Goal: Communication & Community: Answer question/provide support

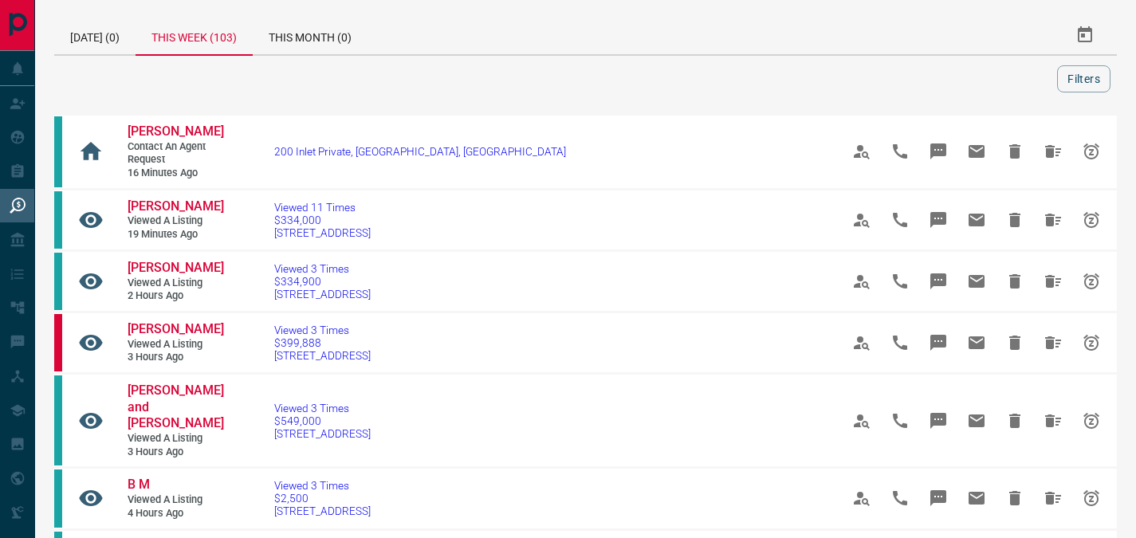
scroll to position [489, 0]
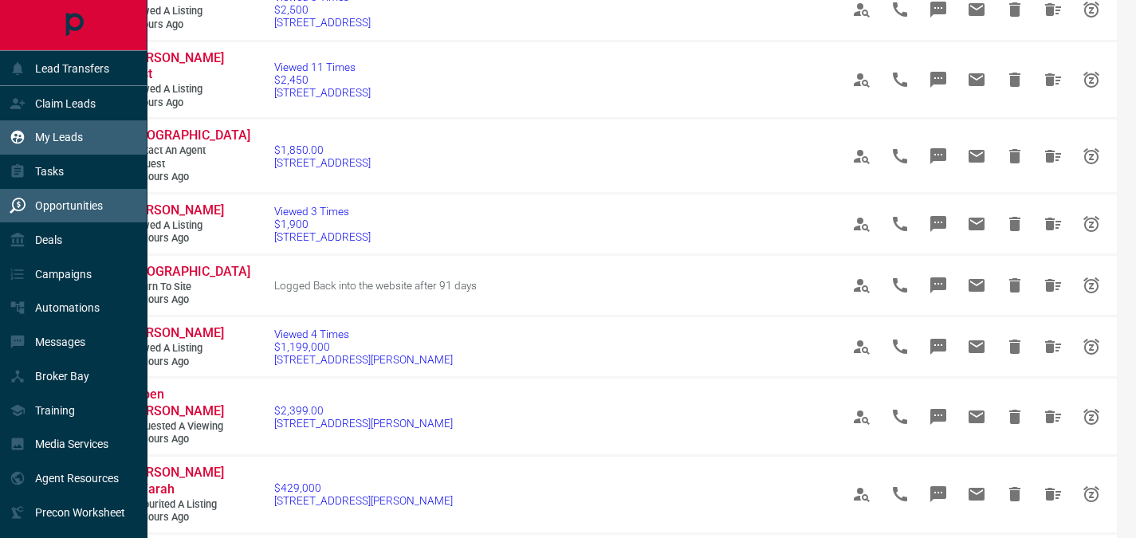
click at [41, 135] on p "My Leads" at bounding box center [59, 137] width 48 height 13
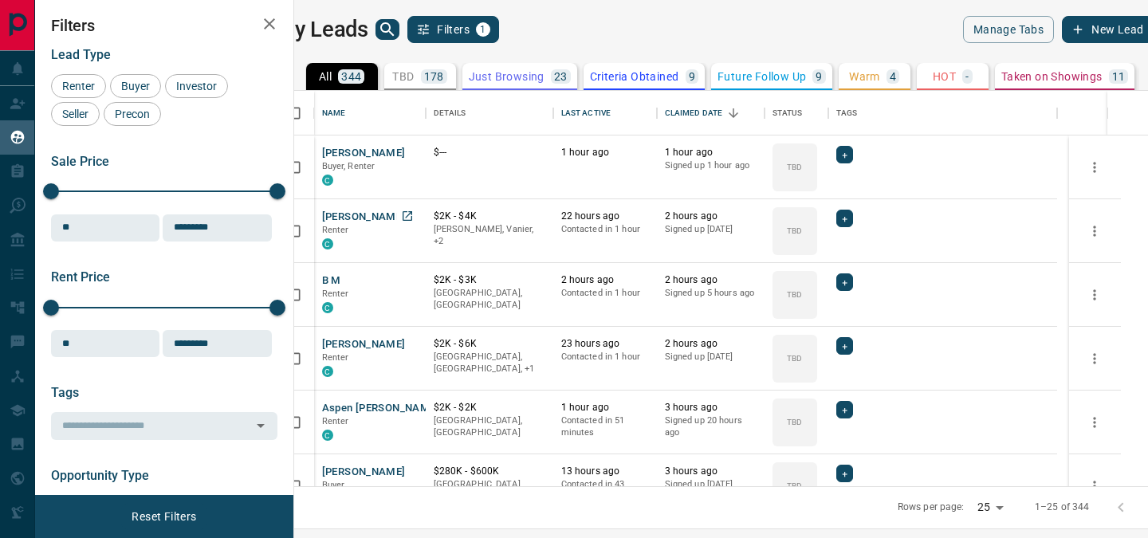
scroll to position [384, 835]
drag, startPoint x: 1148, startPoint y: 191, endPoint x: 1144, endPoint y: 219, distance: 28.2
click at [1136, 219] on div "My Leads Filters 1 Manage Tabs New Lead All 344 TBD 178 Do Not Contact - Not Re…" at bounding box center [591, 259] width 1113 height 518
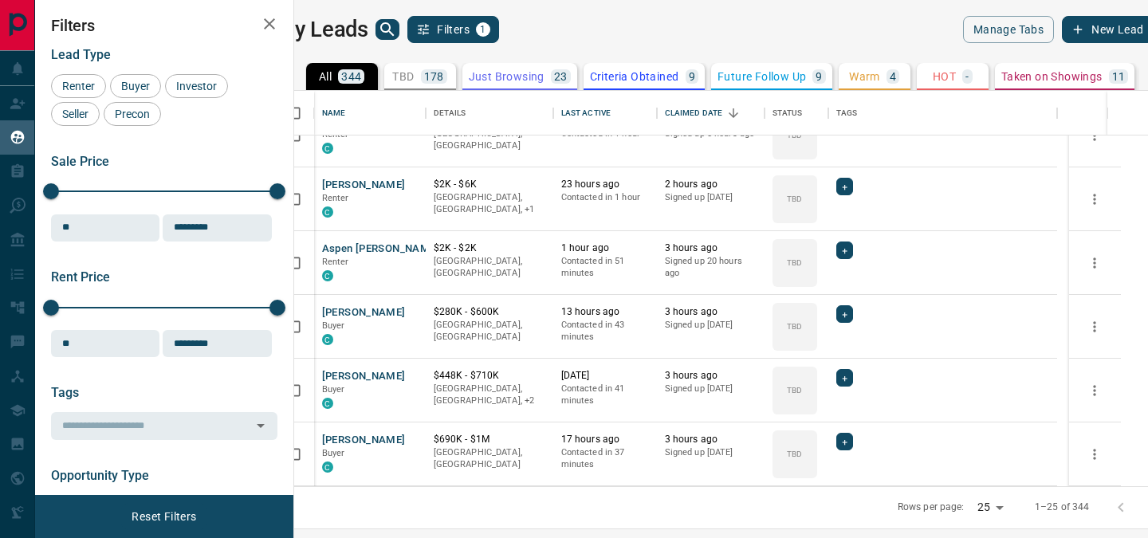
scroll to position [175, 0]
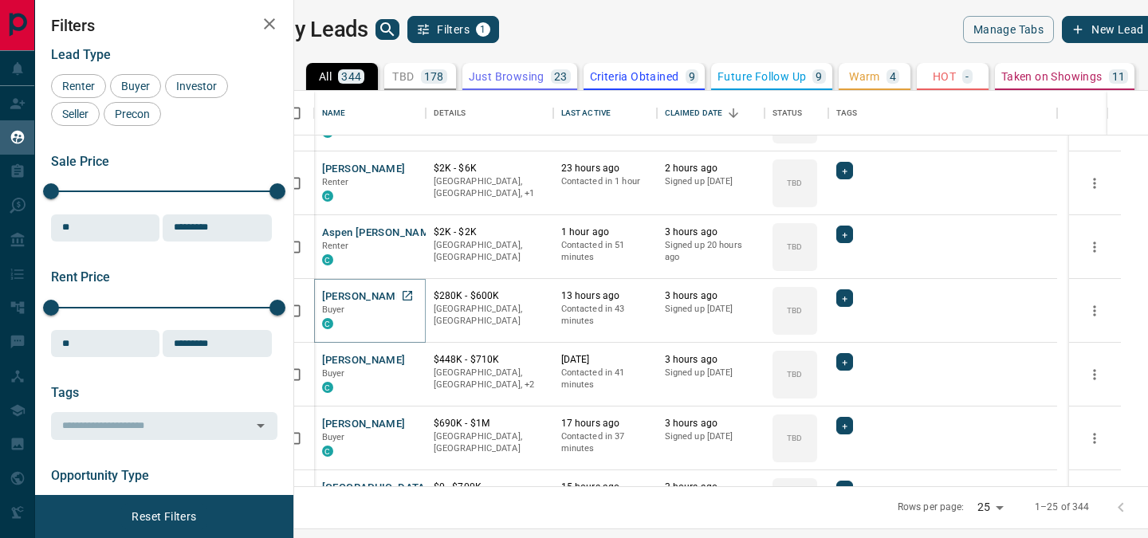
click at [396, 297] on button "Madalyn Howitt" at bounding box center [364, 297] width 84 height 15
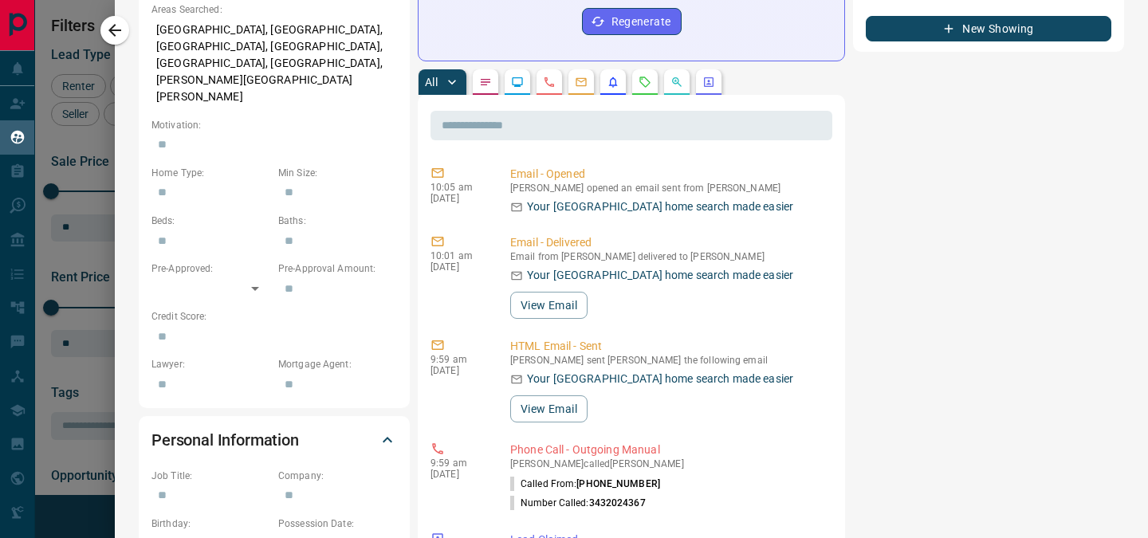
scroll to position [609, 0]
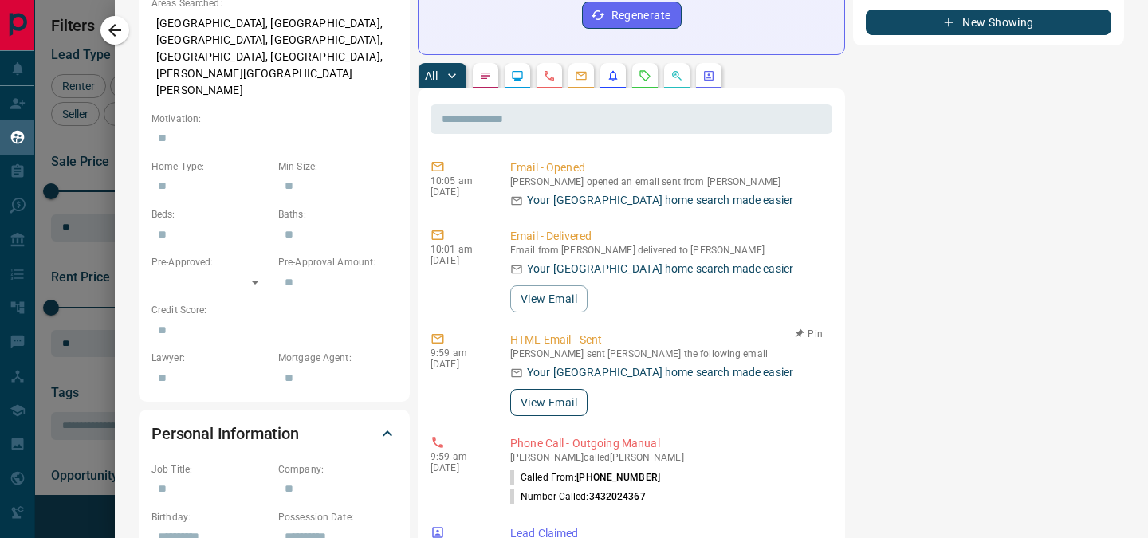
click at [557, 389] on button "View Email" at bounding box center [548, 402] width 77 height 27
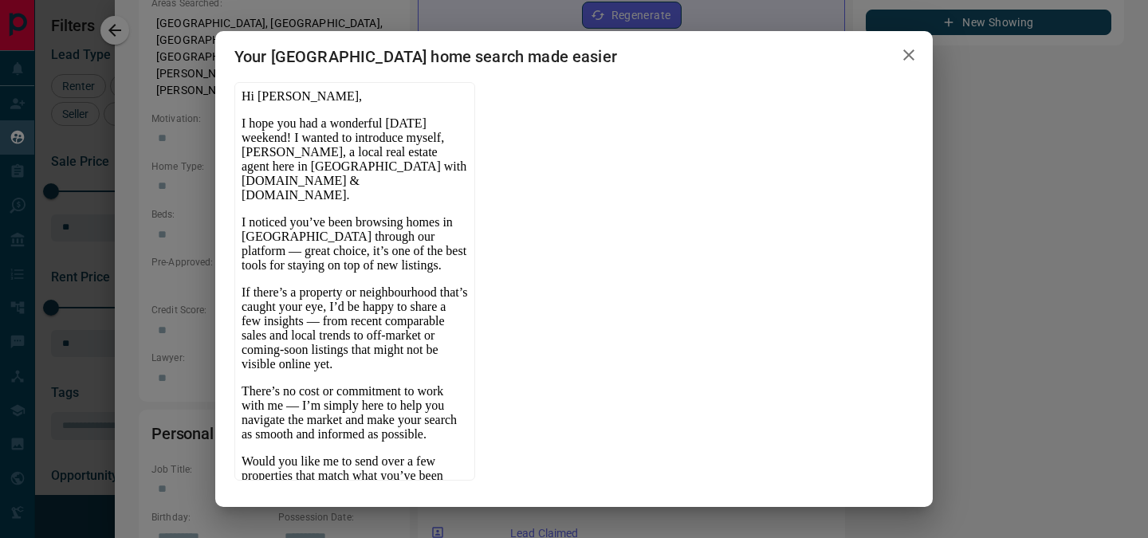
scroll to position [0, 0]
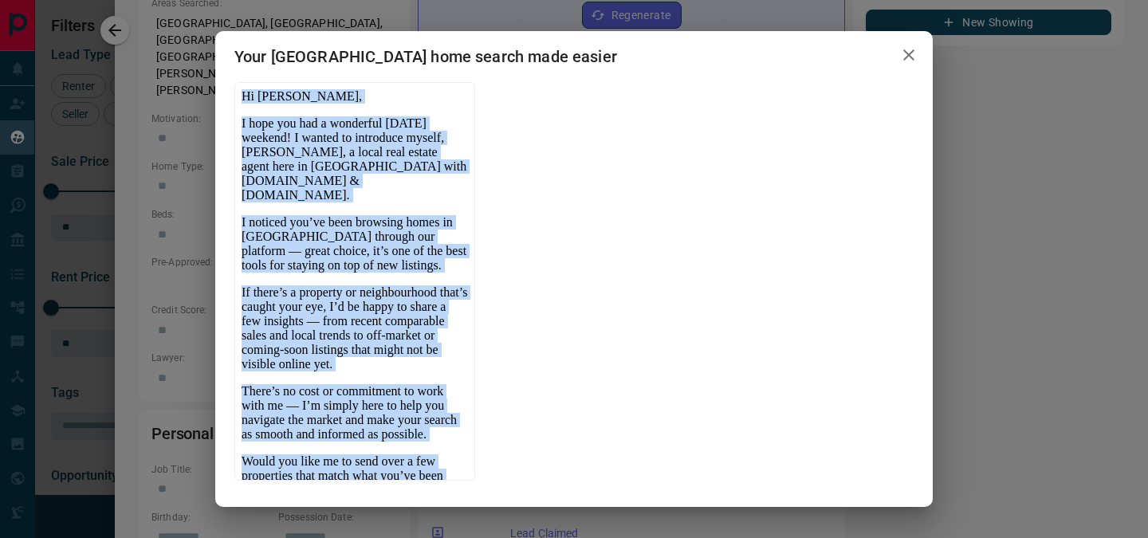
drag, startPoint x: 270, startPoint y: 324, endPoint x: 242, endPoint y: 88, distance: 237.8
click at [242, 88] on html "Hi Madalyn, I hope you had a wonderful Thanksgiving weekend! I wanted to introd…" at bounding box center [353, 309] width 239 height 455
copy body "Hi Madalyn, I hope you had a wonderful Thanksgiving weekend! I wanted to introd…"
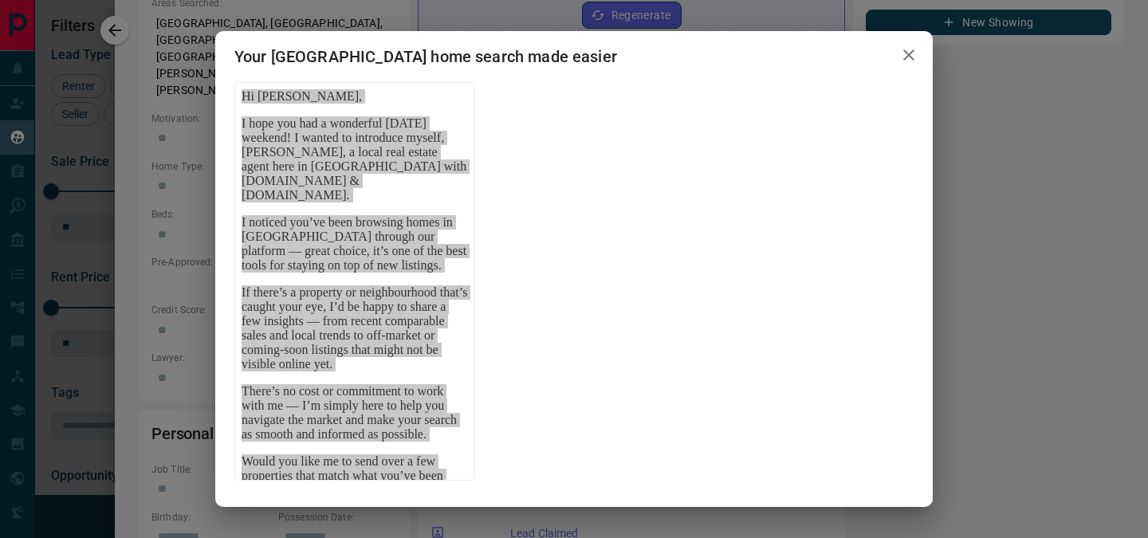
click at [907, 49] on icon "button" at bounding box center [909, 54] width 19 height 19
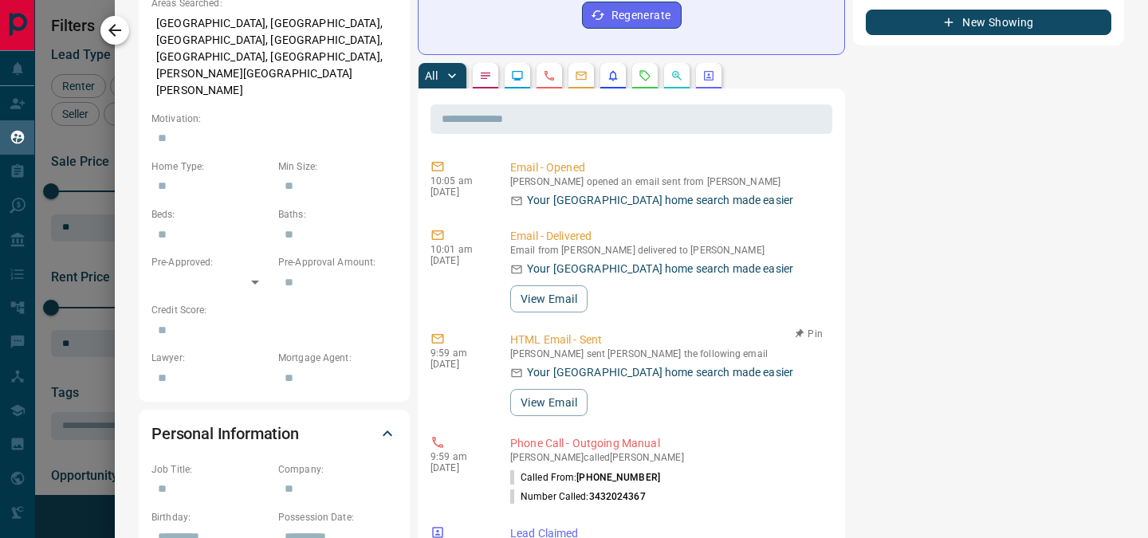
click at [111, 39] on icon "button" at bounding box center [114, 30] width 19 height 19
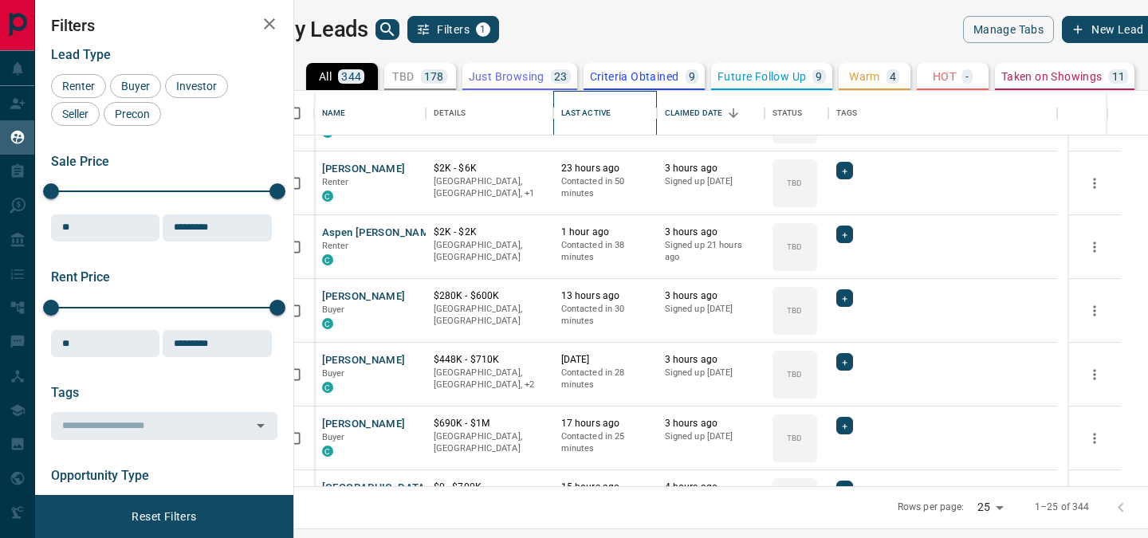
drag, startPoint x: 597, startPoint y: 116, endPoint x: 844, endPoint y: 146, distance: 248.2
click at [597, 116] on div "Last Active" at bounding box center [585, 113] width 49 height 45
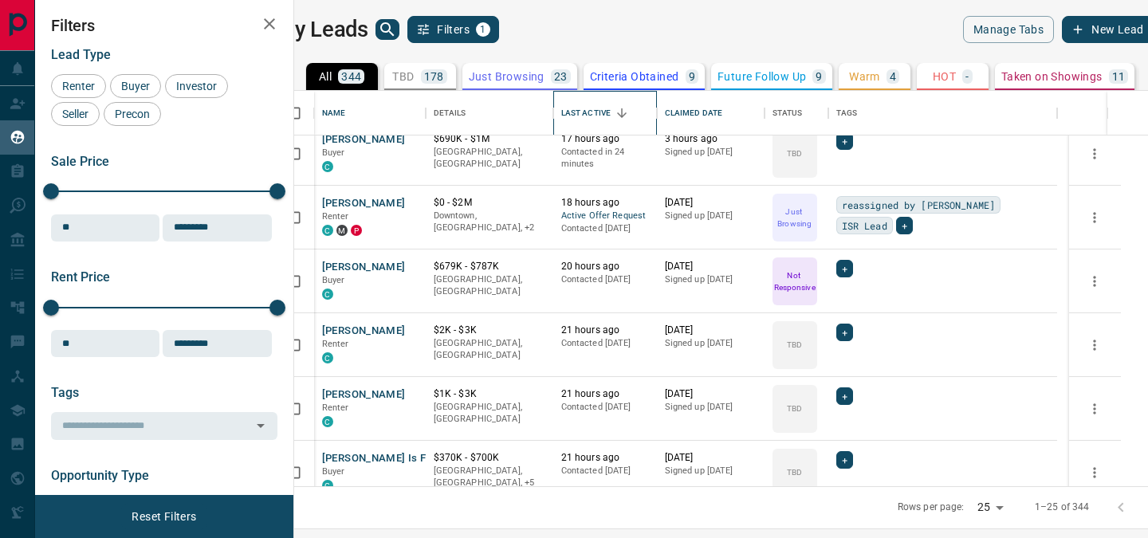
scroll to position [1228, 0]
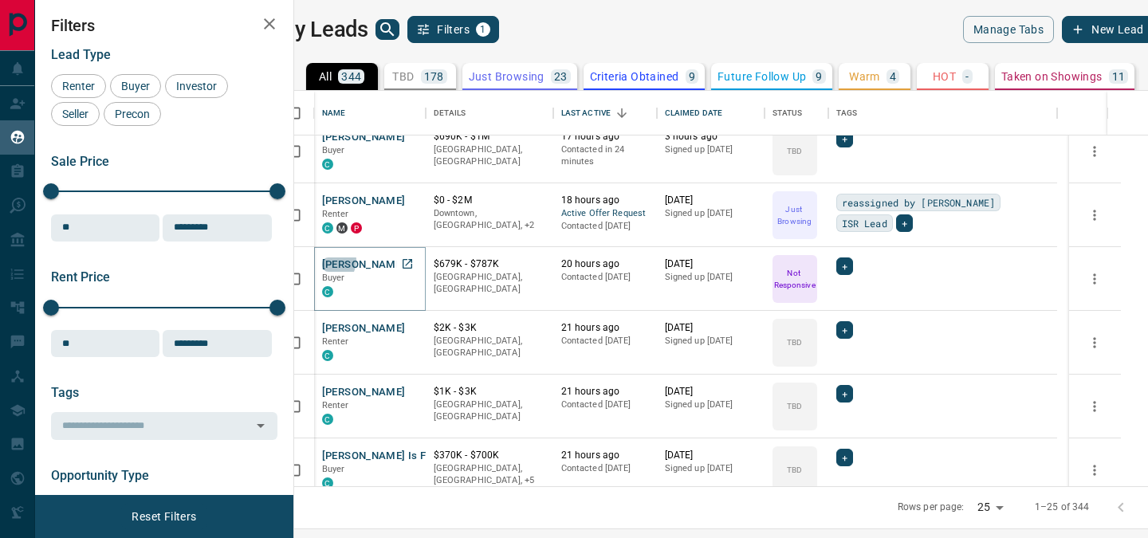
click at [353, 260] on button "Singla" at bounding box center [364, 265] width 84 height 15
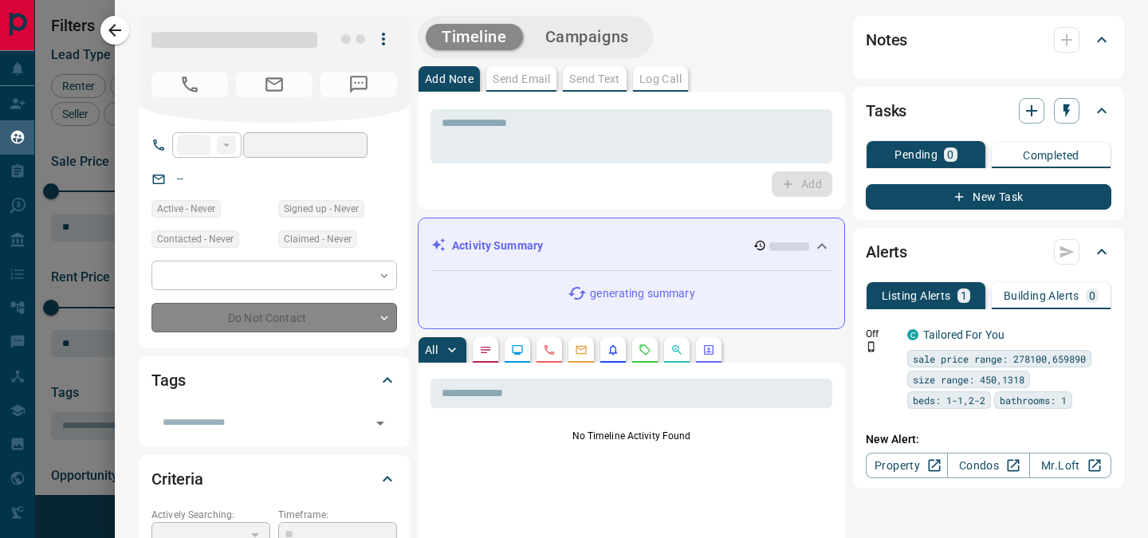
type input "**"
type input "**********"
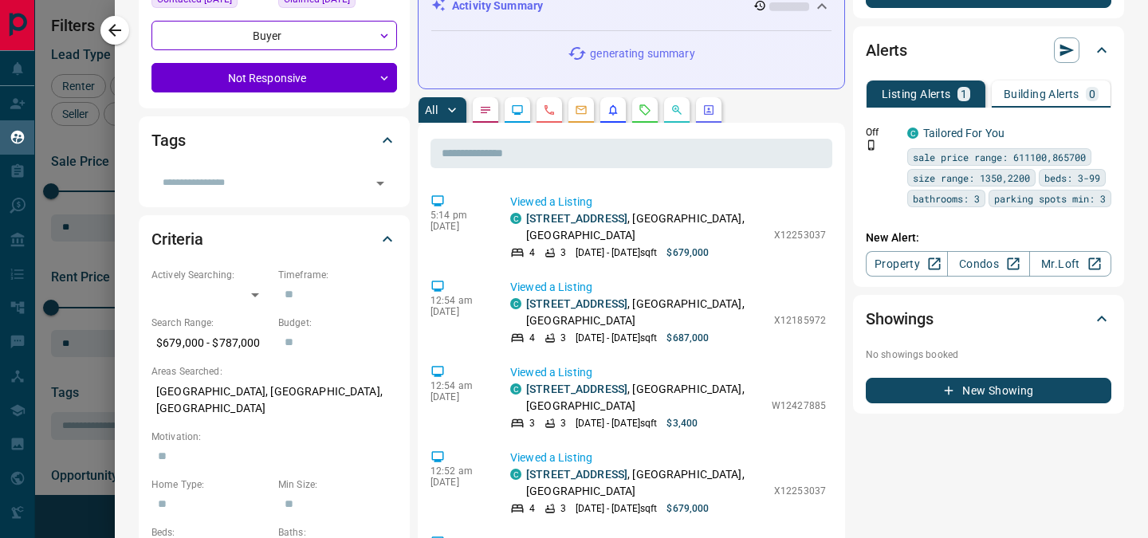
scroll to position [0, 0]
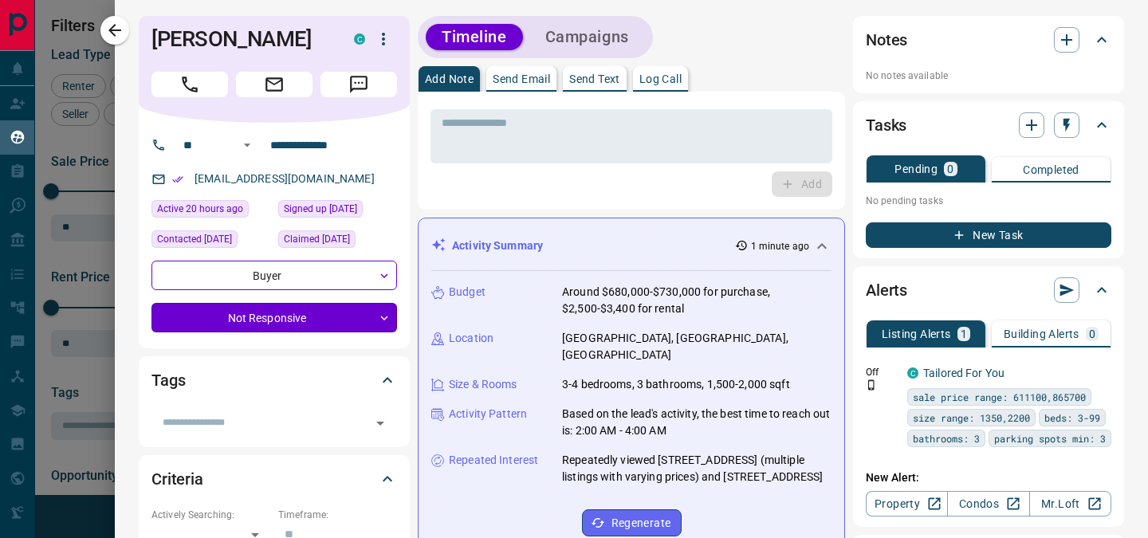
click at [301, 324] on body "Lead Transfers Claim Leads My Leads Tasks Opportunities Deals Campaigns Automat…" at bounding box center [574, 259] width 1148 height 518
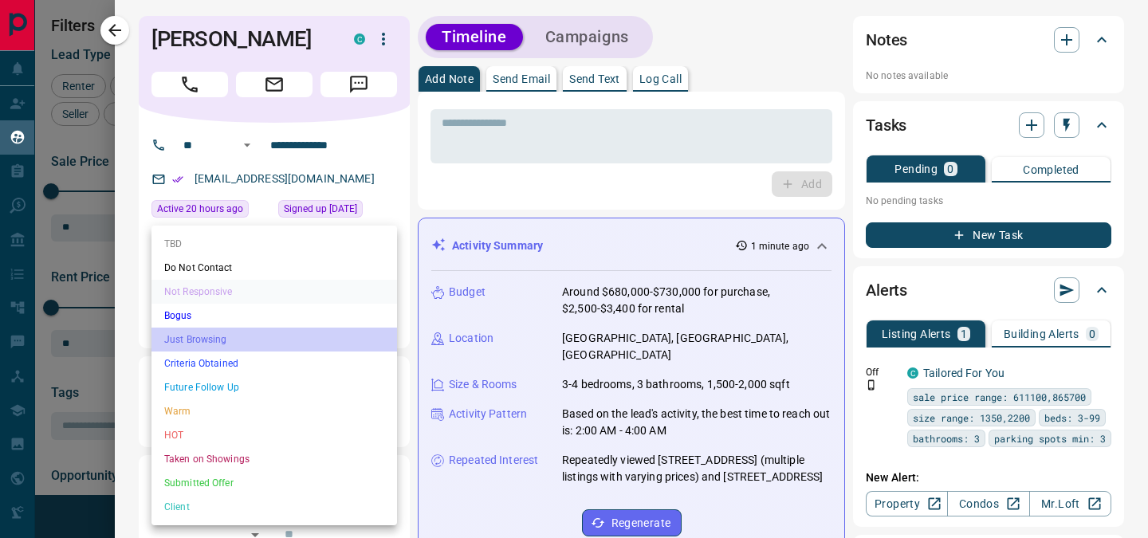
click at [283, 337] on li "Just Browsing" at bounding box center [275, 340] width 246 height 24
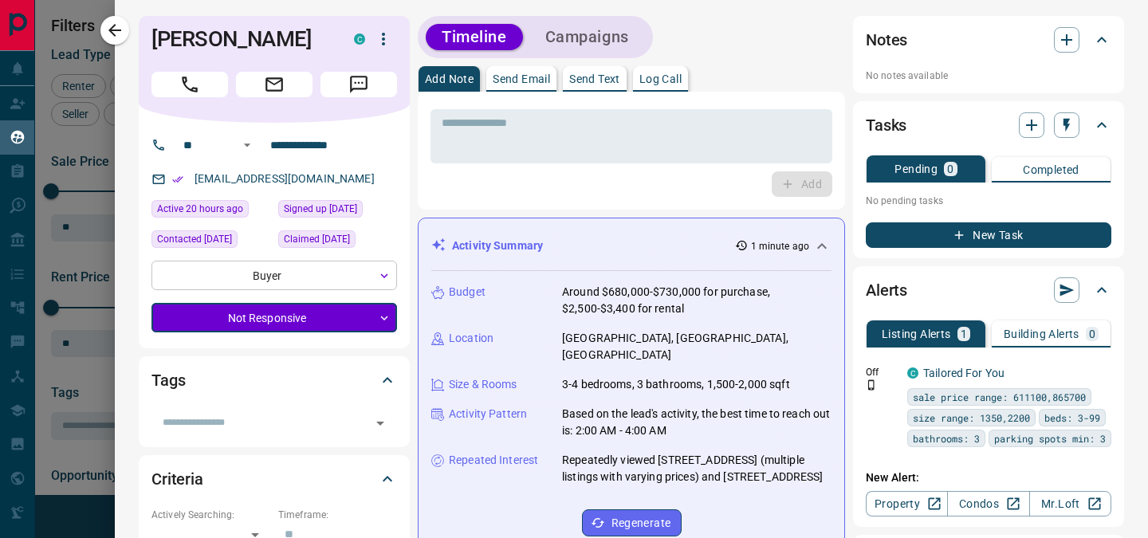
type input "*"
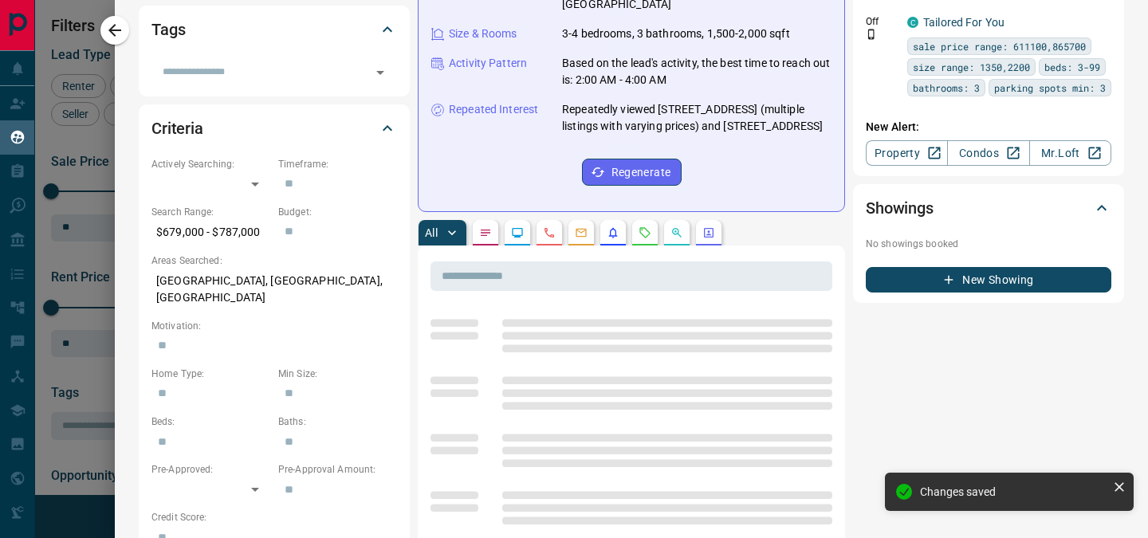
scroll to position [331, 0]
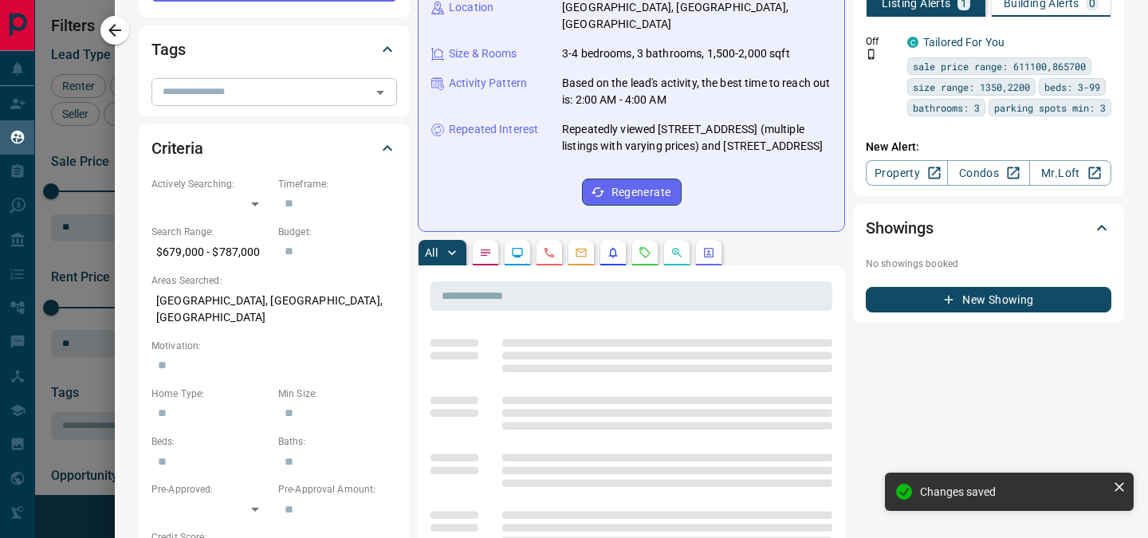
click at [325, 86] on input "text" at bounding box center [261, 92] width 210 height 18
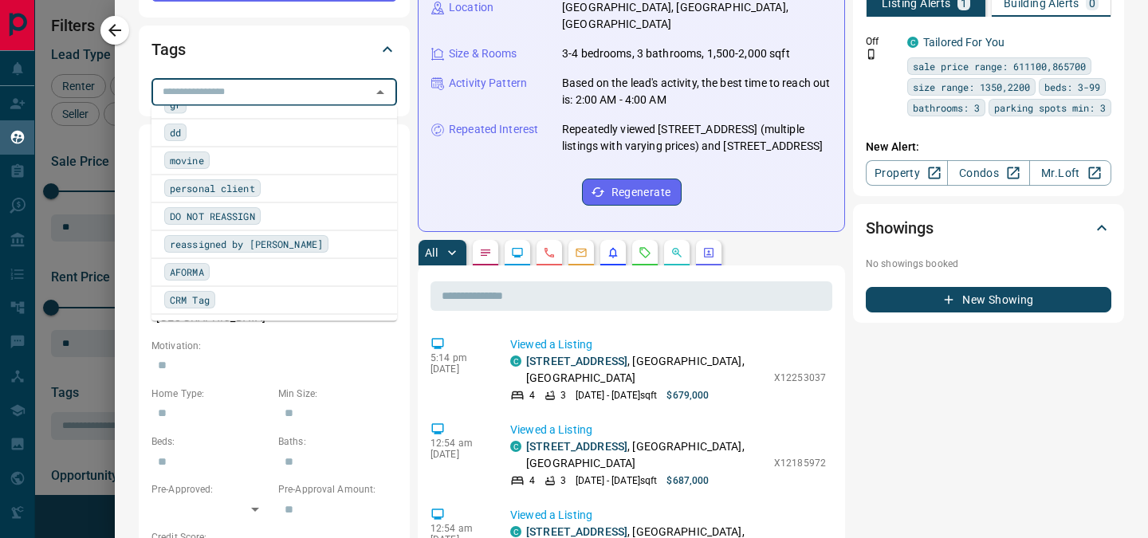
scroll to position [937, 0]
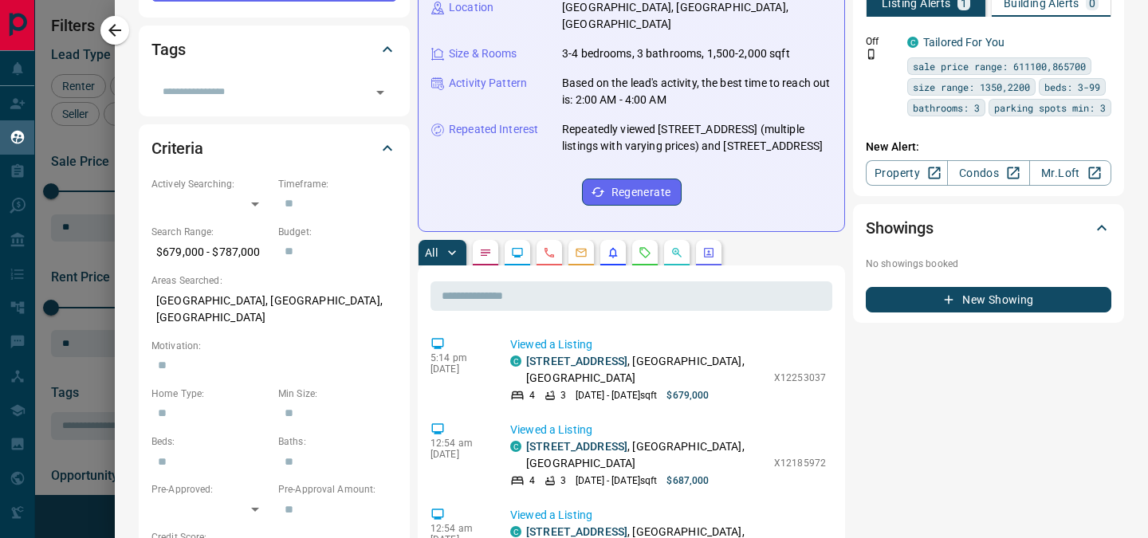
click at [142, 229] on div "Criteria Actively Searching: ​ ​ Timeframe: ​ Search Range: $679,000 - $787,000…" at bounding box center [274, 376] width 271 height 505
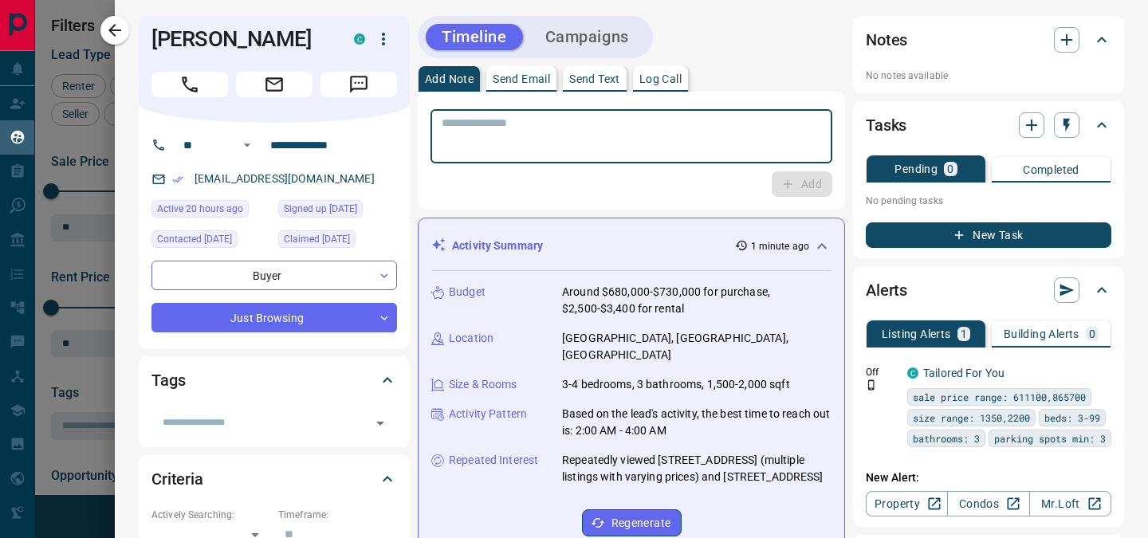
click at [471, 128] on textarea at bounding box center [632, 136] width 380 height 41
type textarea "*"
type textarea "**********"
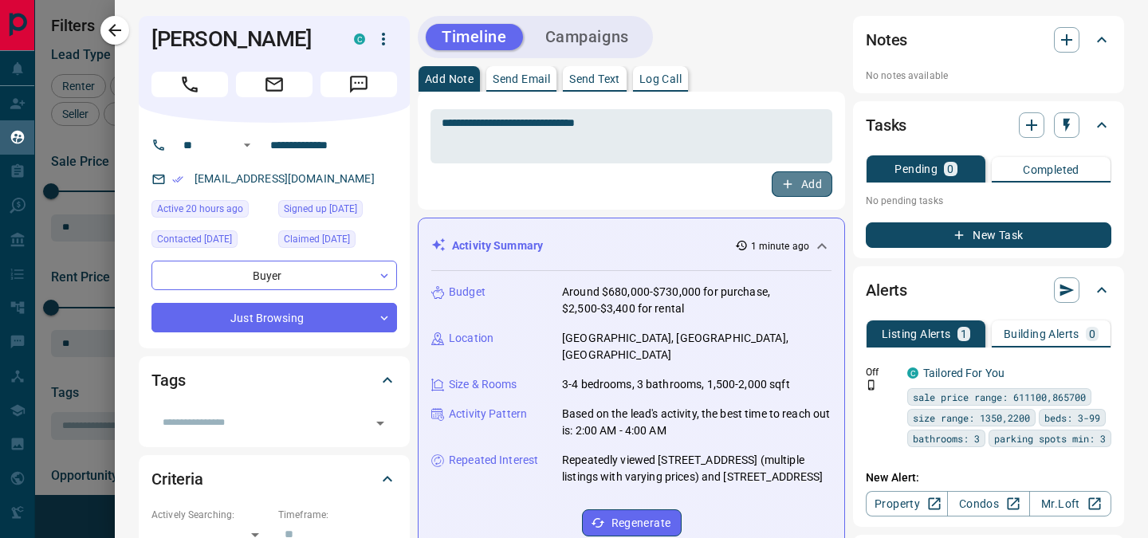
click at [789, 190] on button "Add" at bounding box center [802, 184] width 61 height 26
click at [121, 34] on icon "button" at bounding box center [114, 30] width 19 height 19
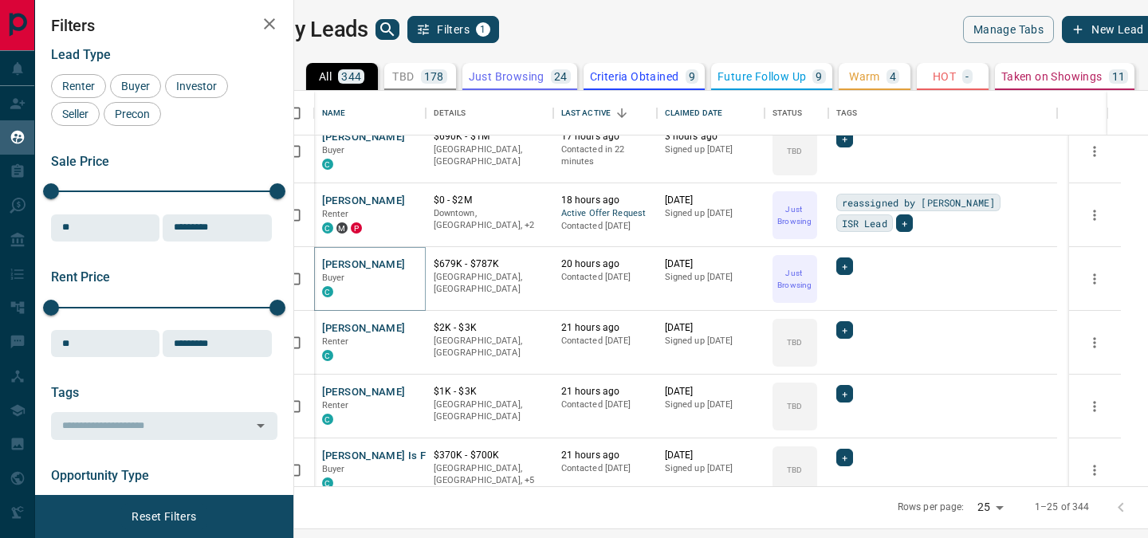
scroll to position [1244, 0]
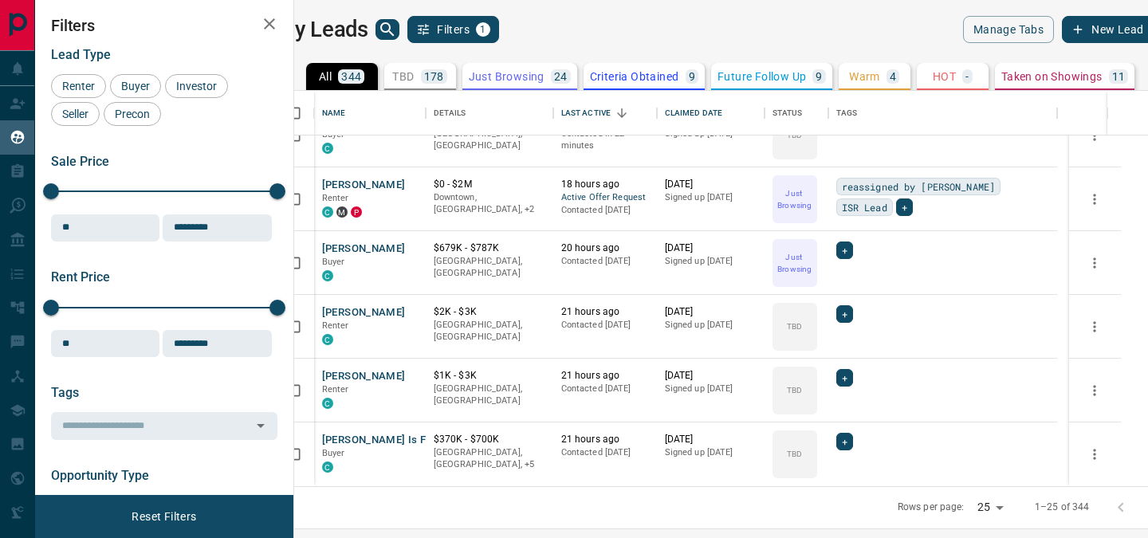
click at [475, 20] on button "Filters 1" at bounding box center [454, 29] width 92 height 27
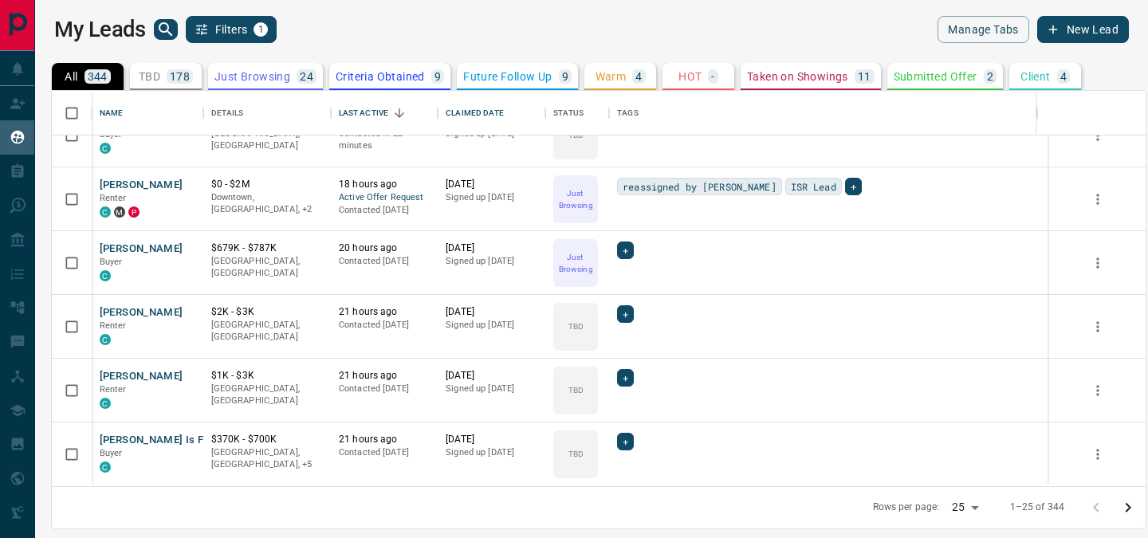
scroll to position [384, 1082]
click at [223, 31] on button "Filters 1" at bounding box center [232, 29] width 92 height 27
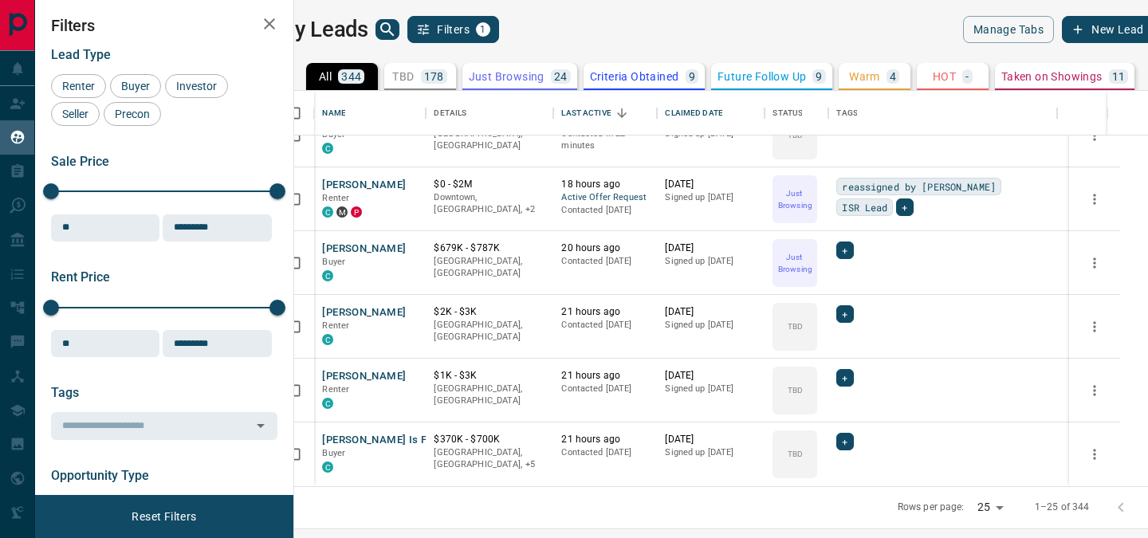
scroll to position [13, 13]
click at [124, 91] on span "Buyer" at bounding box center [136, 86] width 40 height 13
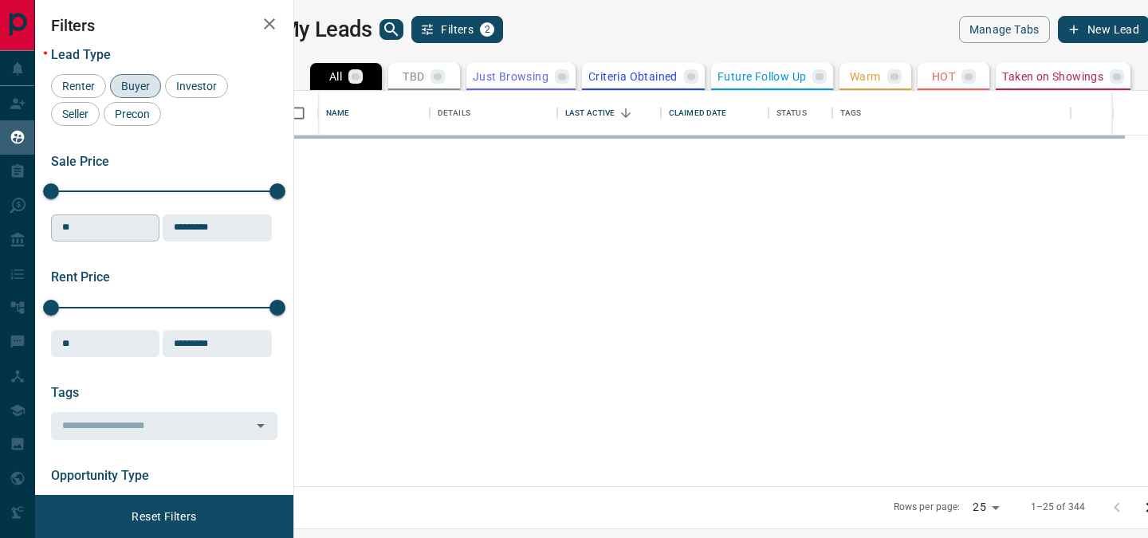
scroll to position [0, 0]
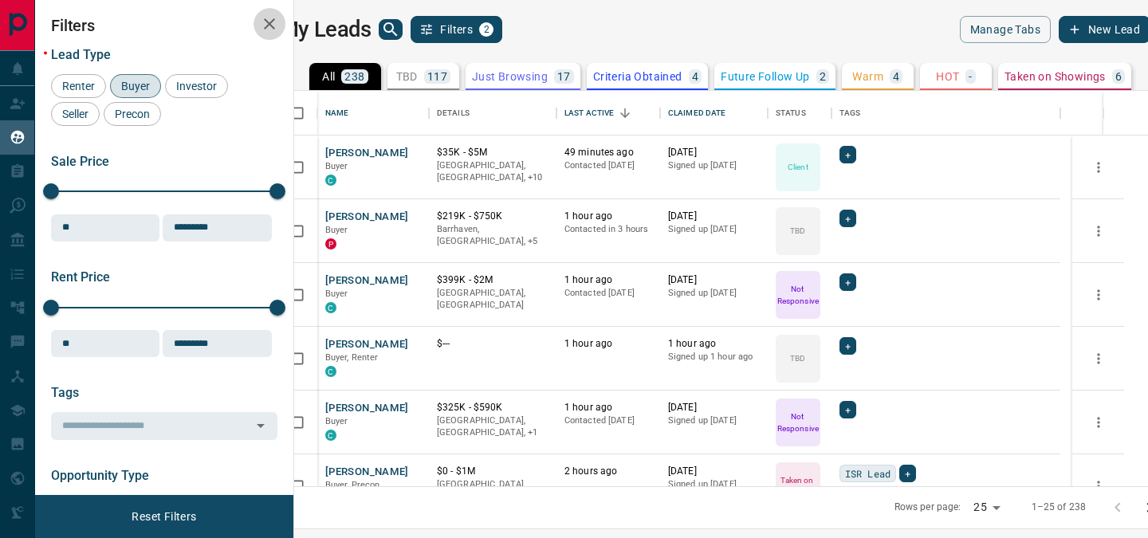
click at [274, 30] on icon "button" at bounding box center [269, 23] width 19 height 19
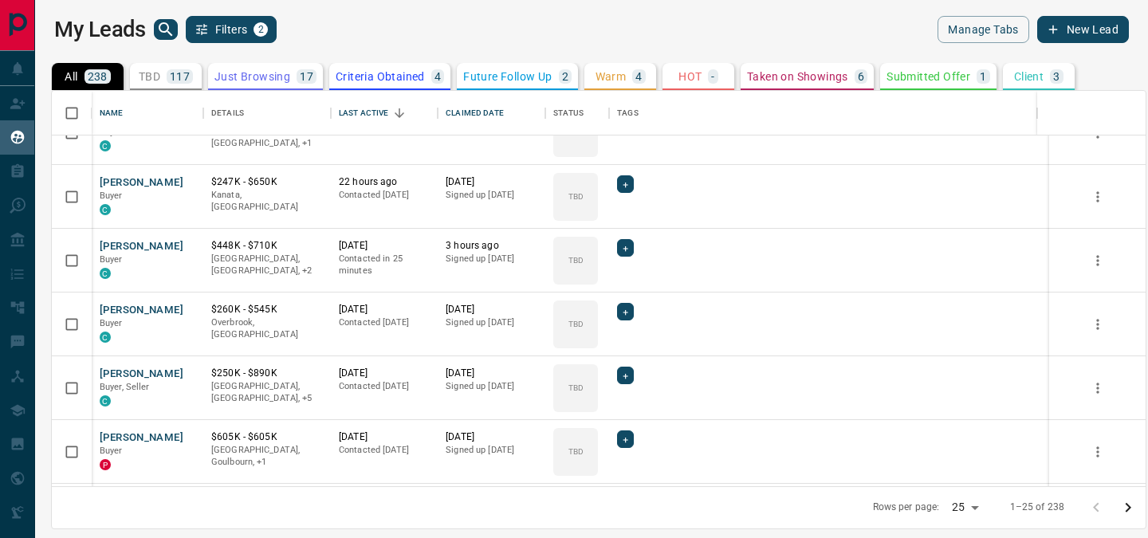
scroll to position [981, 0]
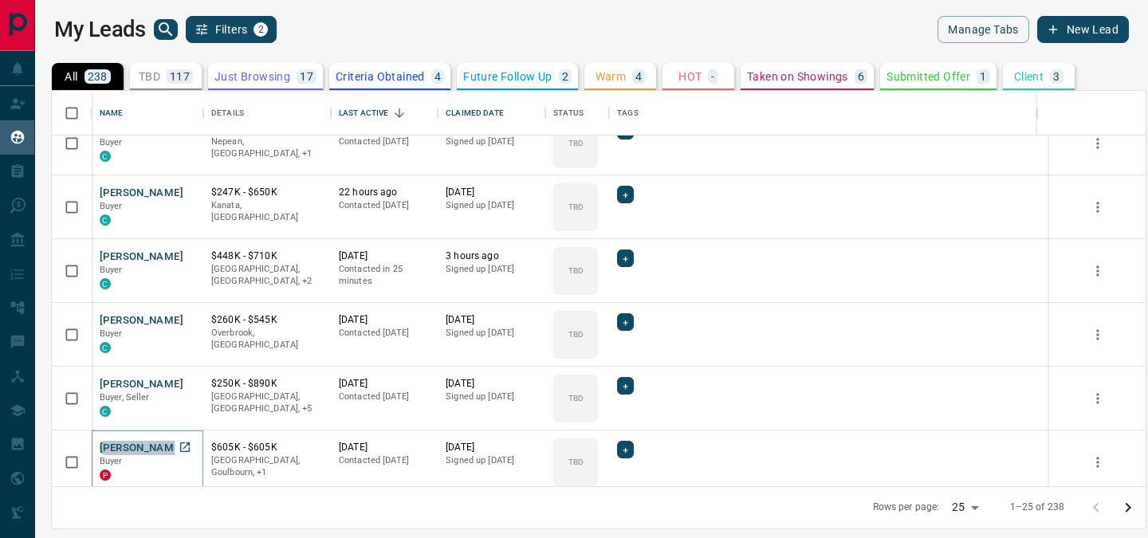
click at [140, 454] on button "Mariam Stitou" at bounding box center [142, 448] width 84 height 15
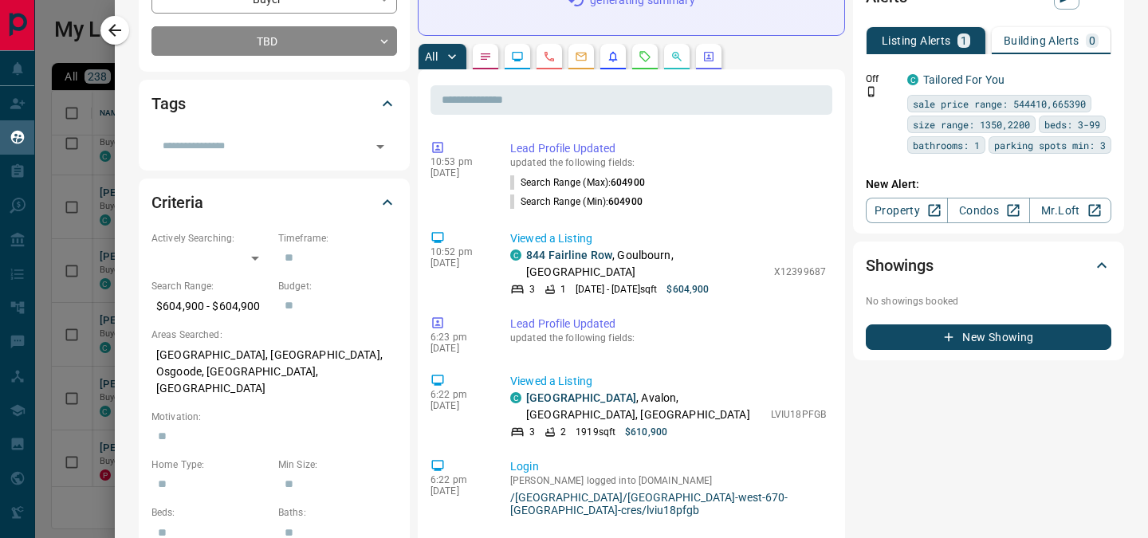
scroll to position [0, 0]
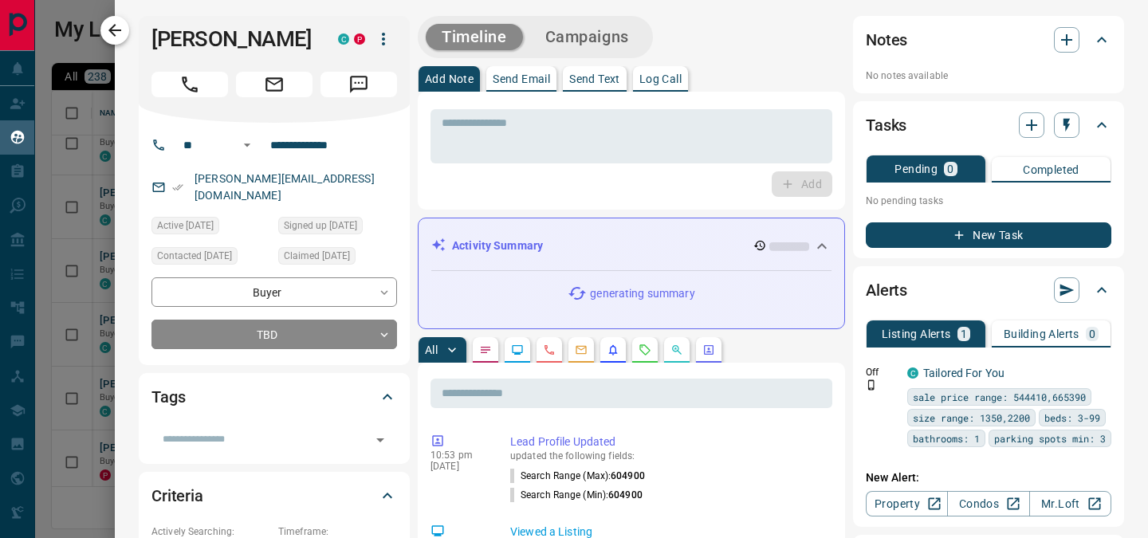
click at [120, 26] on icon "button" at bounding box center [114, 30] width 19 height 19
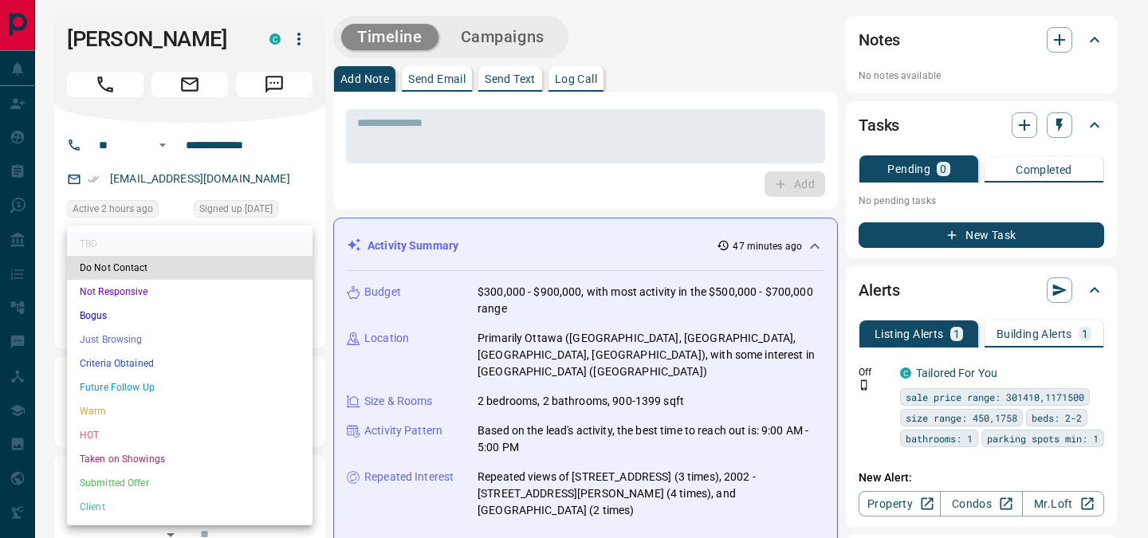
click at [193, 339] on li "Just Browsing" at bounding box center [190, 340] width 246 height 24
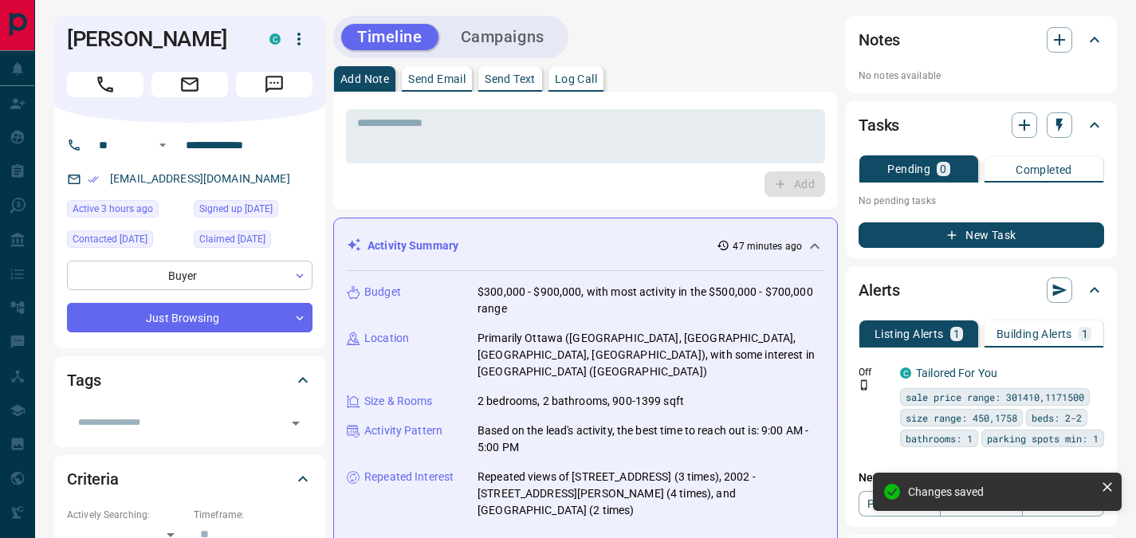
type input "*"
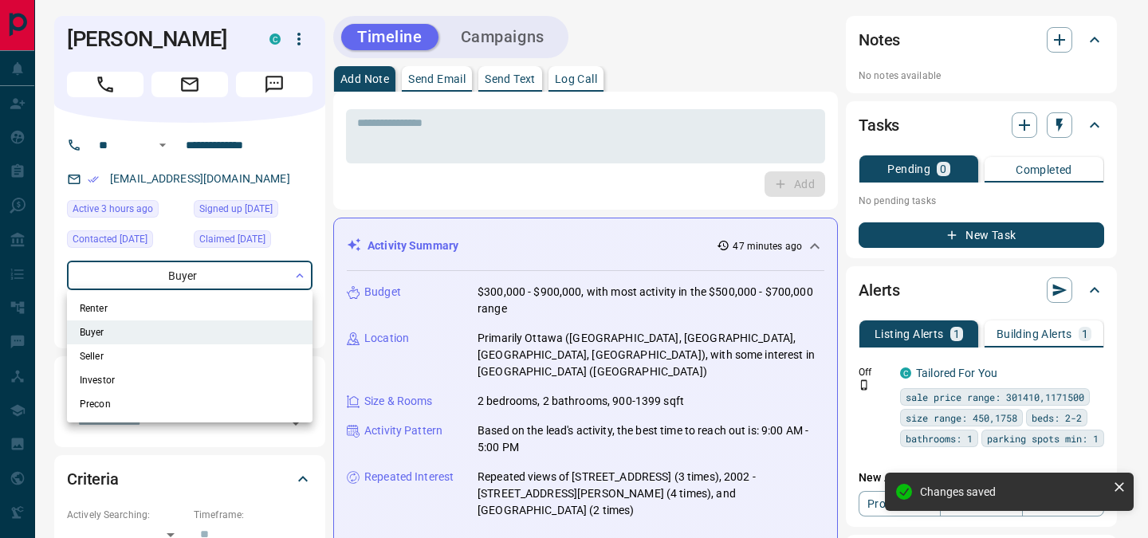
click at [175, 270] on div at bounding box center [574, 269] width 1148 height 538
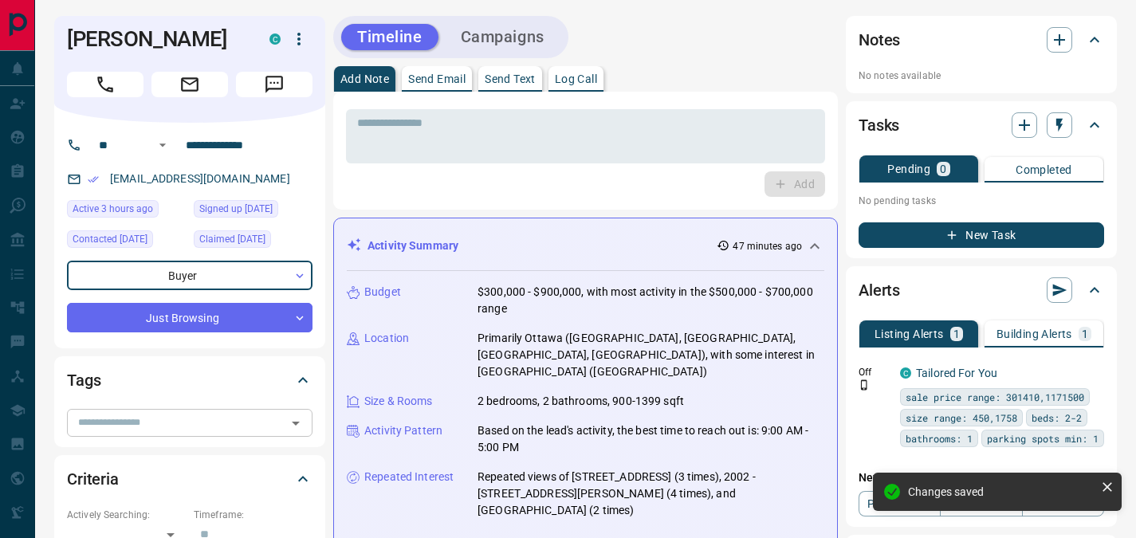
click at [141, 409] on div "​" at bounding box center [190, 422] width 246 height 27
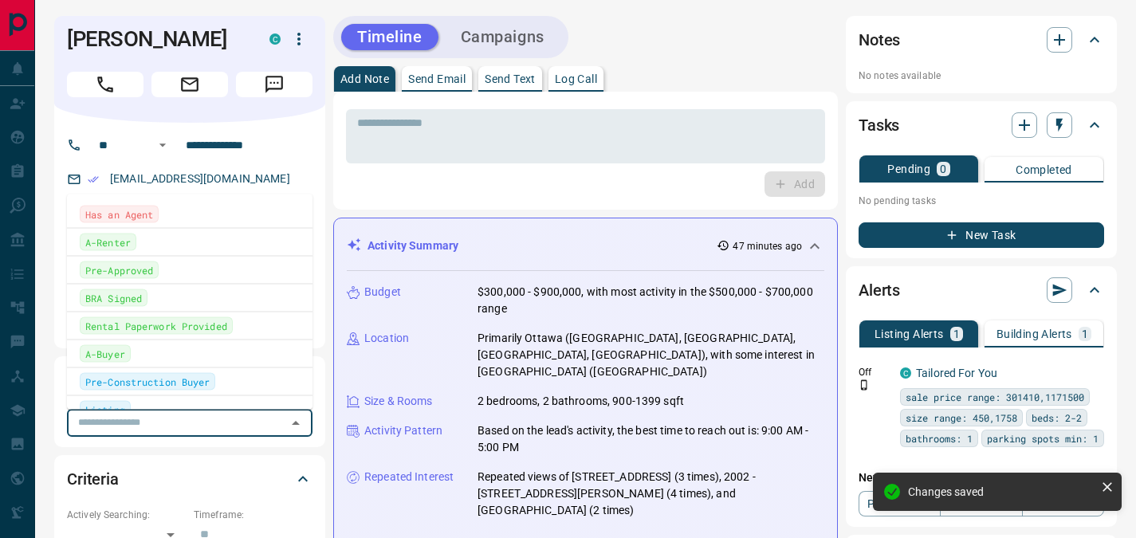
click at [155, 216] on div "Has an Agent" at bounding box center [119, 215] width 79 height 18
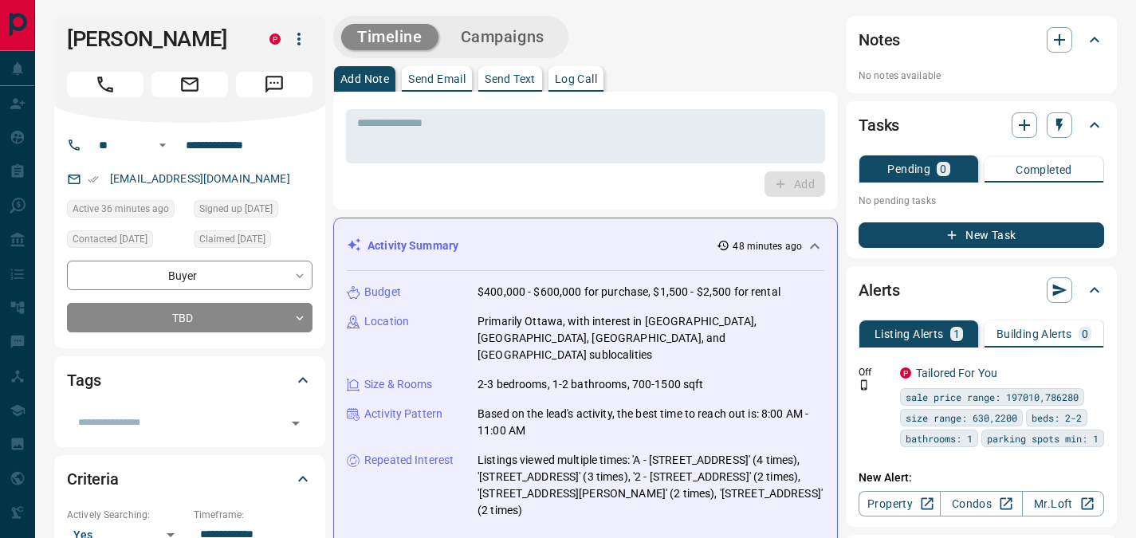
click at [447, 85] on button "Send Email" at bounding box center [437, 79] width 70 height 26
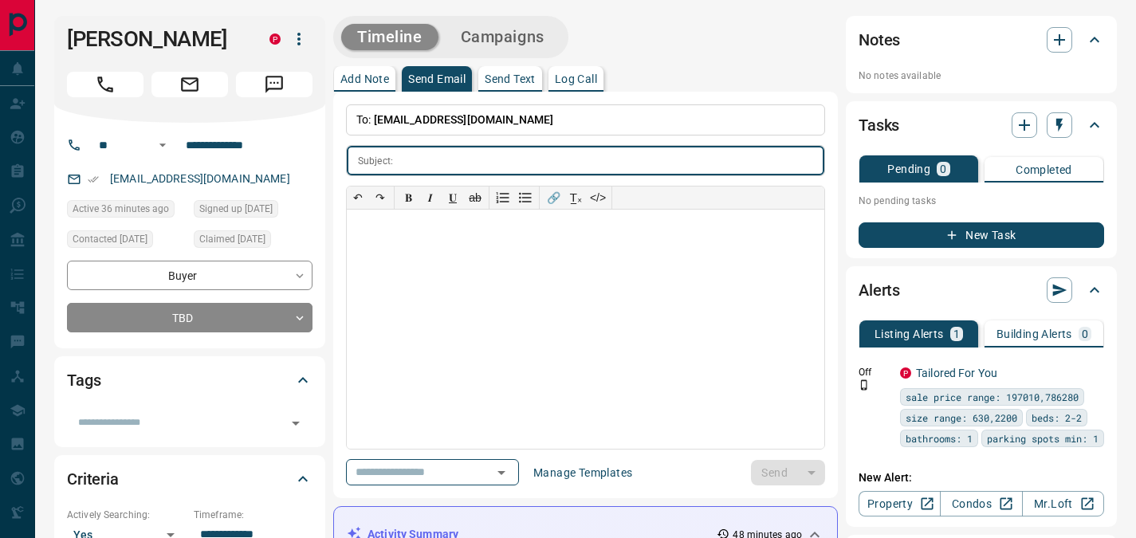
click at [412, 157] on input "text" at bounding box center [612, 161] width 425 height 30
type input "**********"
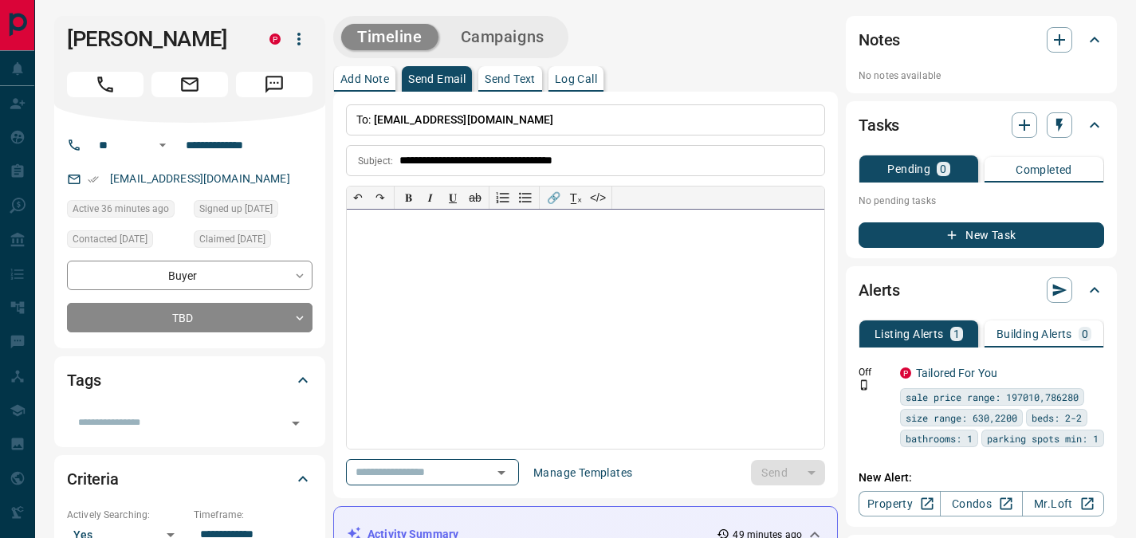
paste div
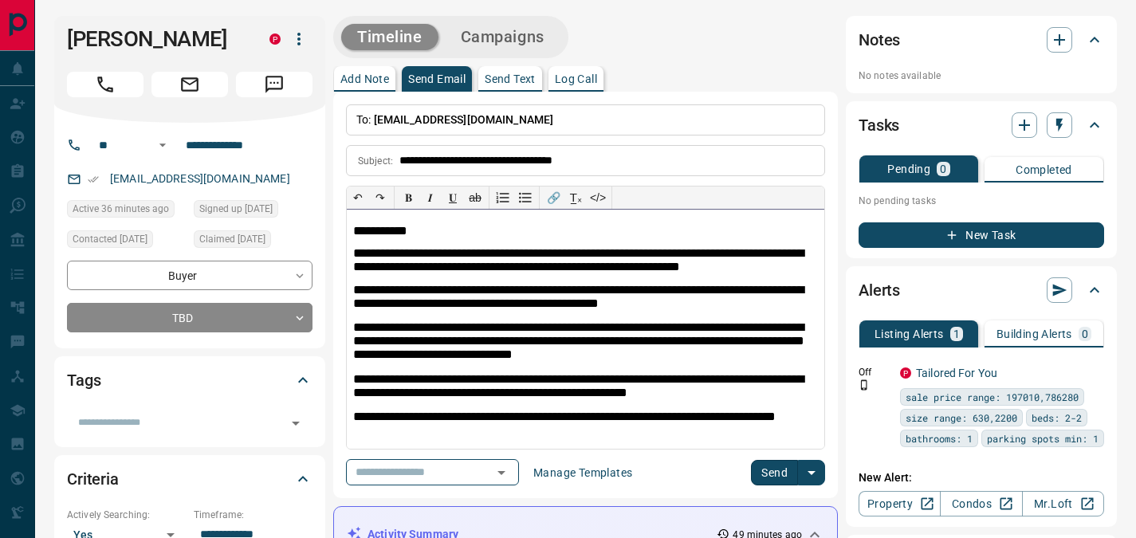
scroll to position [12, 0]
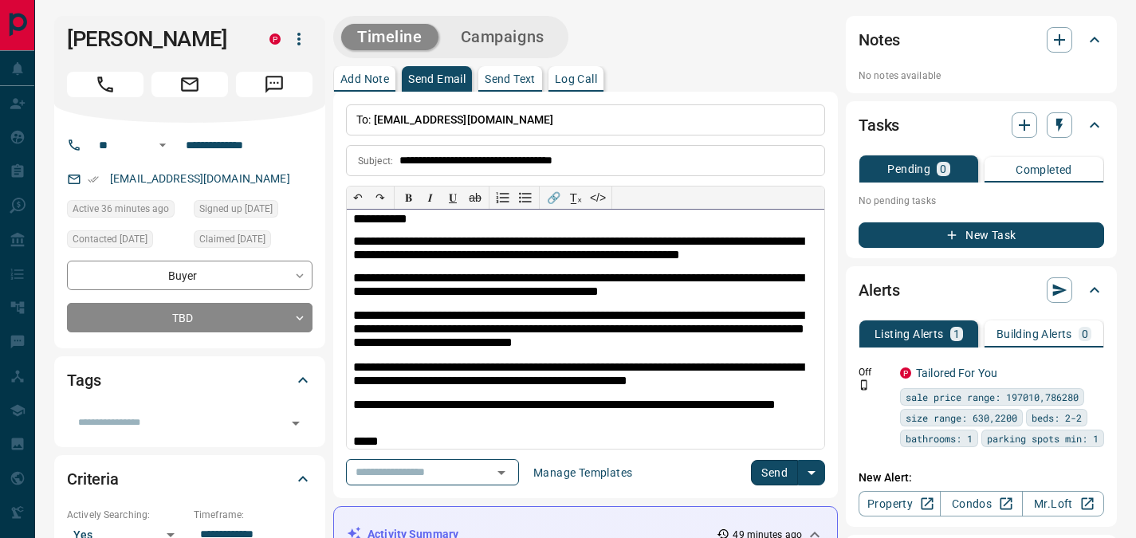
click at [399, 219] on p "**********" at bounding box center [579, 219] width 453 height 15
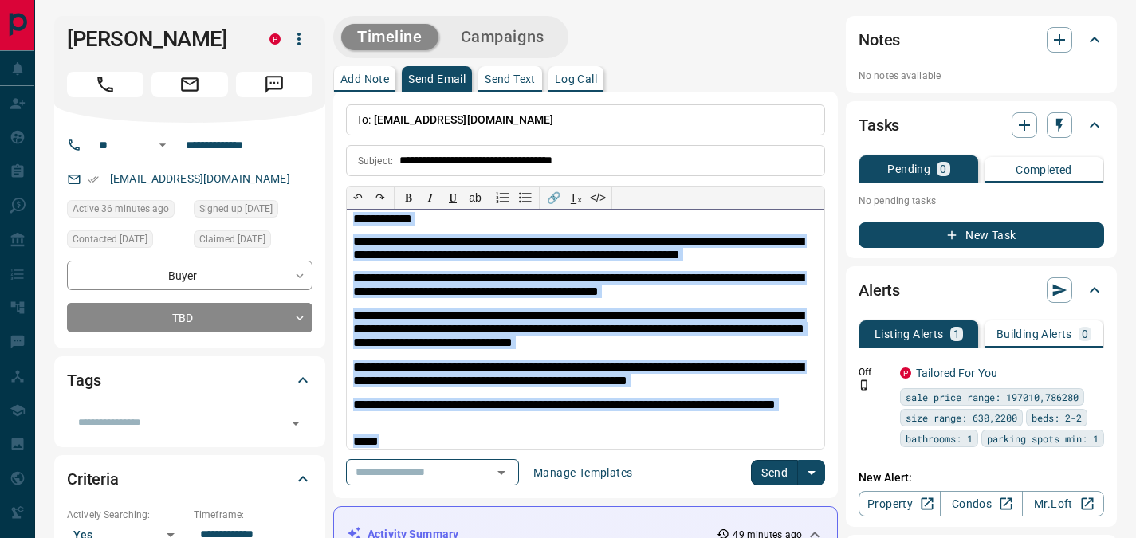
scroll to position [0, 0]
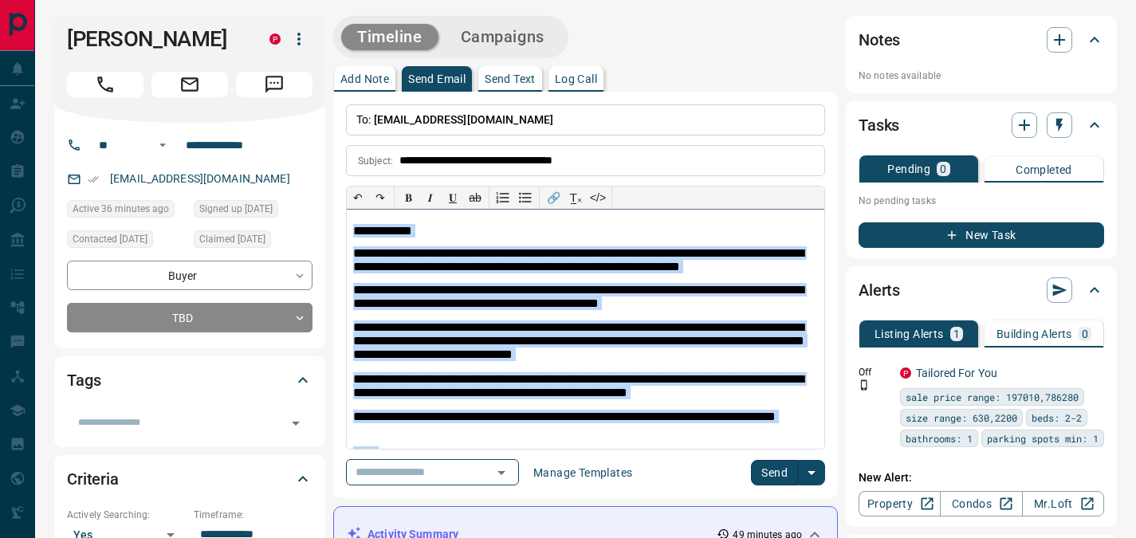
drag, startPoint x: 384, startPoint y: 447, endPoint x: 333, endPoint y: 211, distance: 241.5
click at [333, 211] on div "**********" at bounding box center [585, 295] width 505 height 407
click at [577, 195] on button "T̲ₓ" at bounding box center [576, 198] width 22 height 22
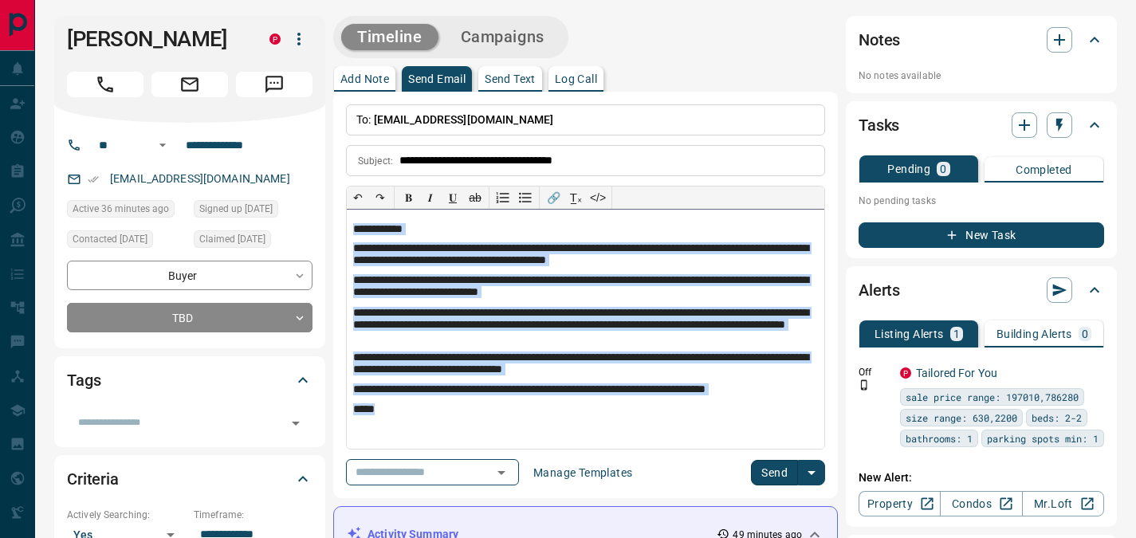
click at [692, 341] on p "**********" at bounding box center [585, 326] width 465 height 38
drag, startPoint x: 384, startPoint y: 408, endPoint x: 291, endPoint y: 138, distance: 285.8
copy div "**********"
click at [782, 475] on button "Send" at bounding box center [774, 473] width 47 height 26
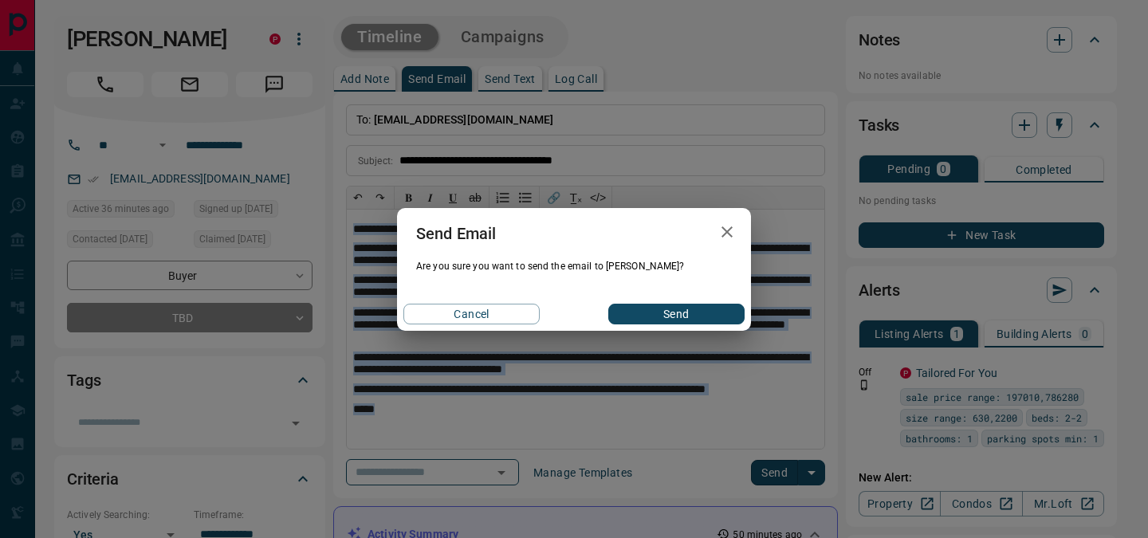
click at [645, 313] on button "Send" at bounding box center [677, 314] width 136 height 21
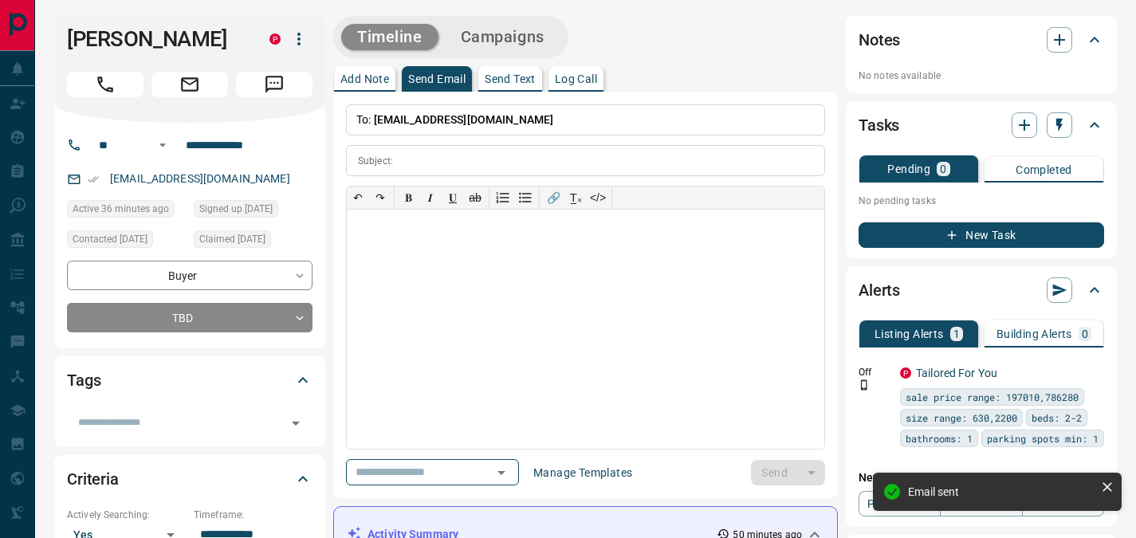
scroll to position [1305, 0]
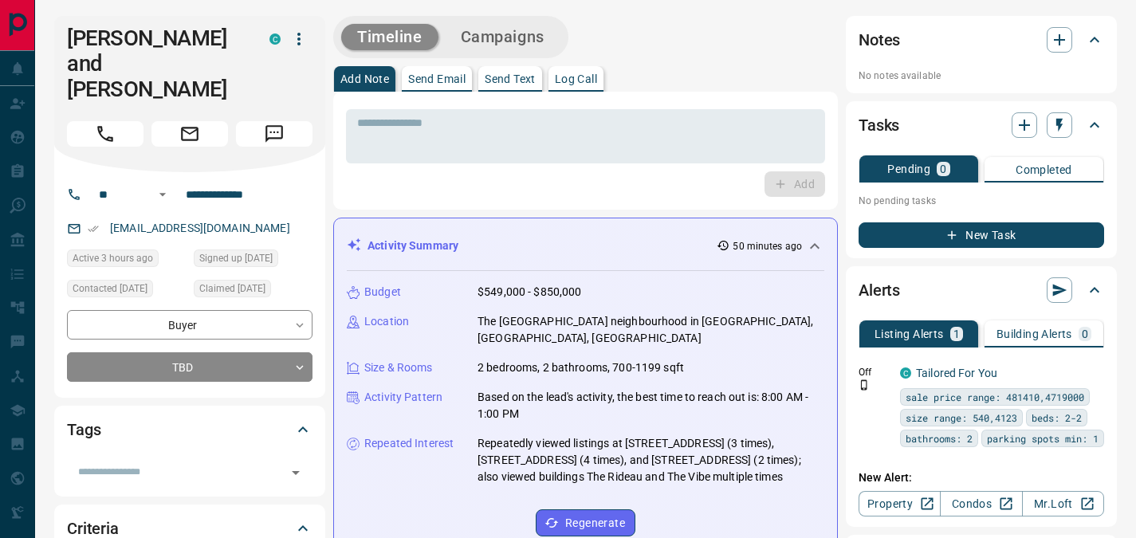
click at [465, 77] on p "Send Email" at bounding box center [436, 78] width 57 height 11
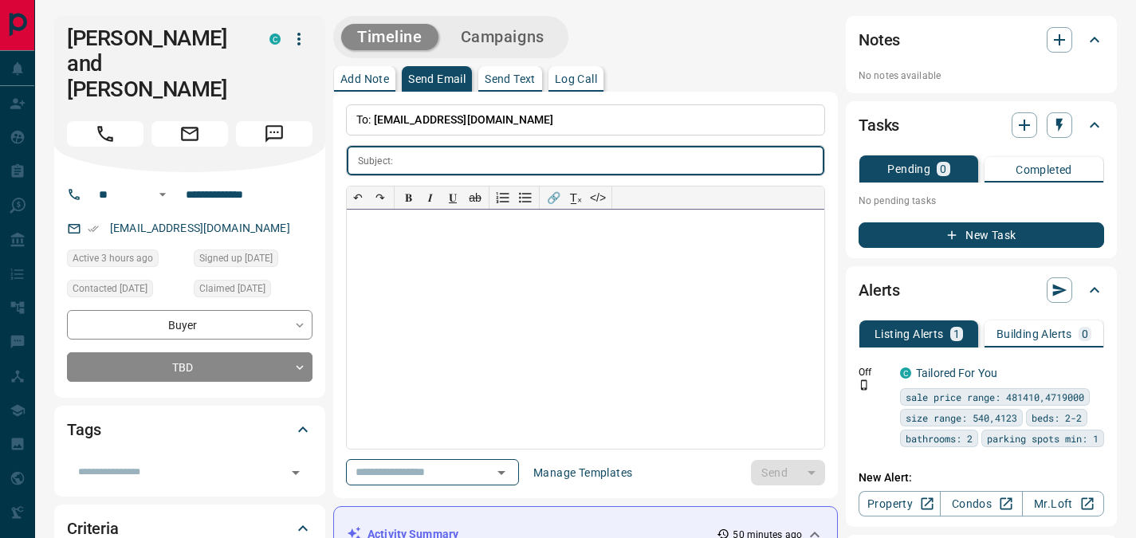
click at [403, 250] on div at bounding box center [586, 329] width 478 height 239
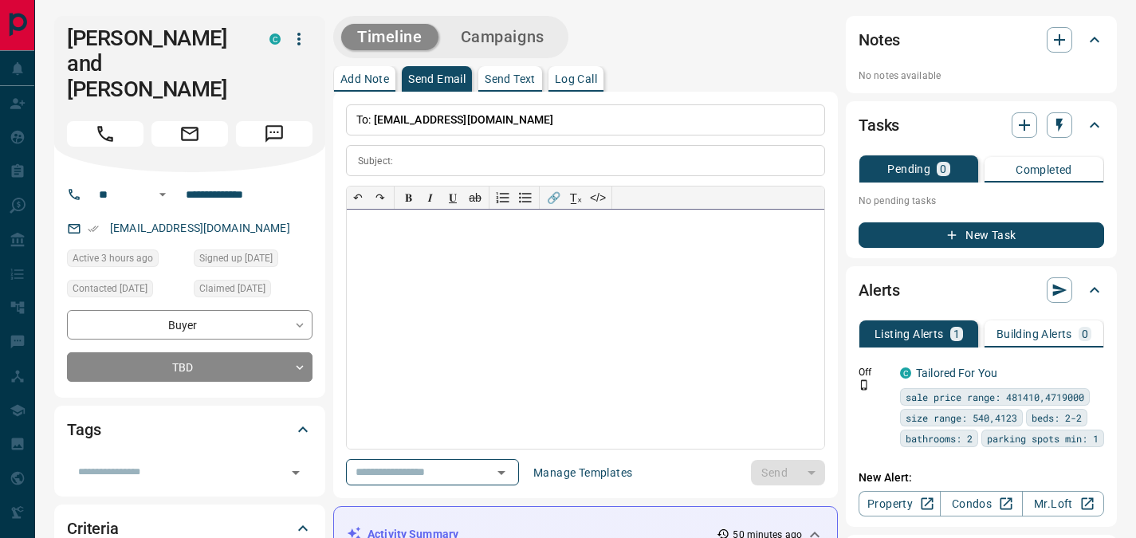
paste div
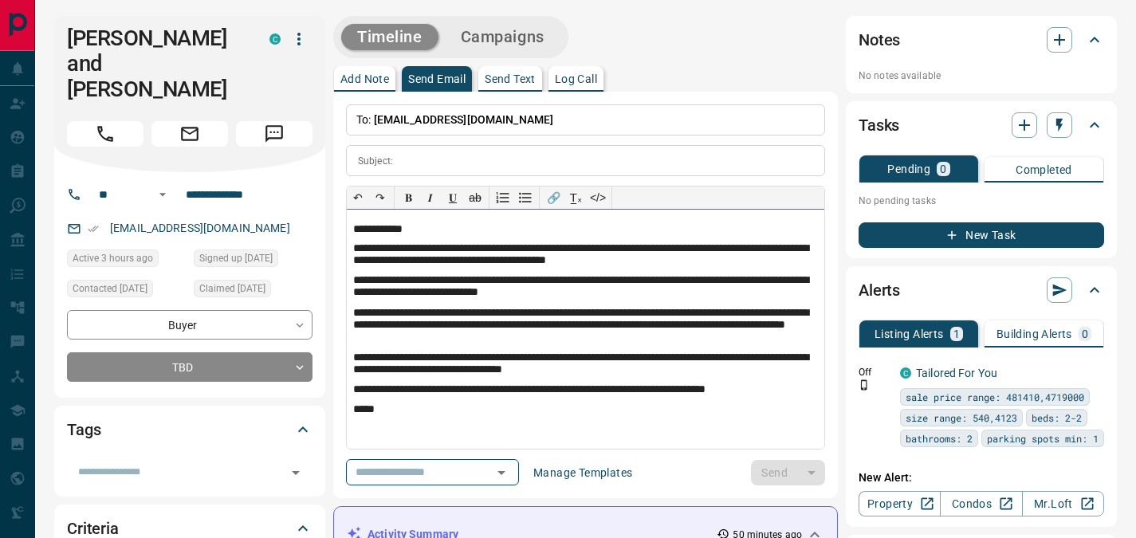
click at [393, 222] on div "**********" at bounding box center [586, 329] width 478 height 239
click at [447, 151] on input "text" at bounding box center [612, 161] width 425 height 30
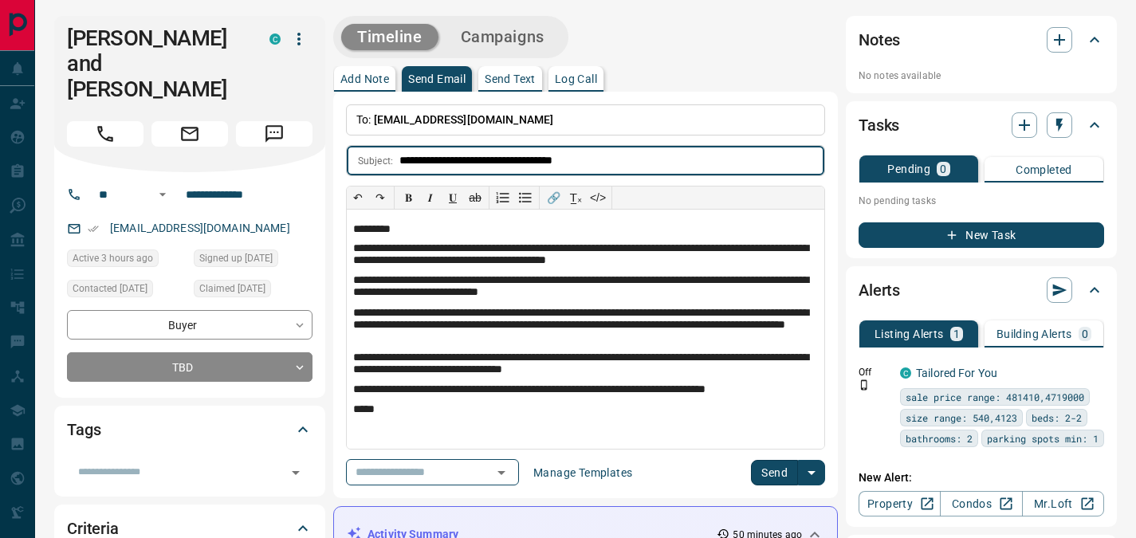
type input "**********"
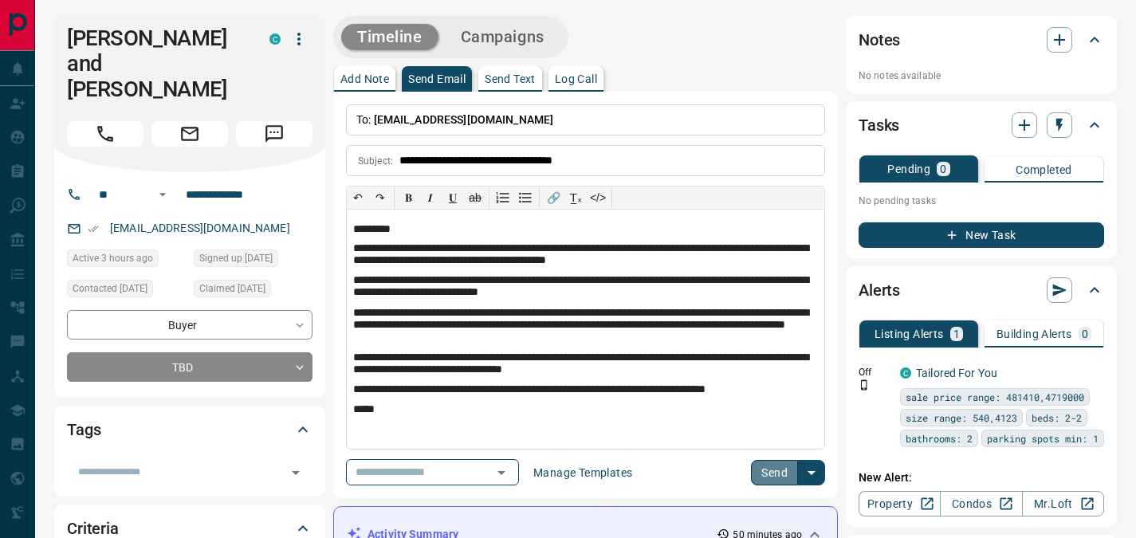
click at [773, 472] on button "Send" at bounding box center [774, 473] width 47 height 26
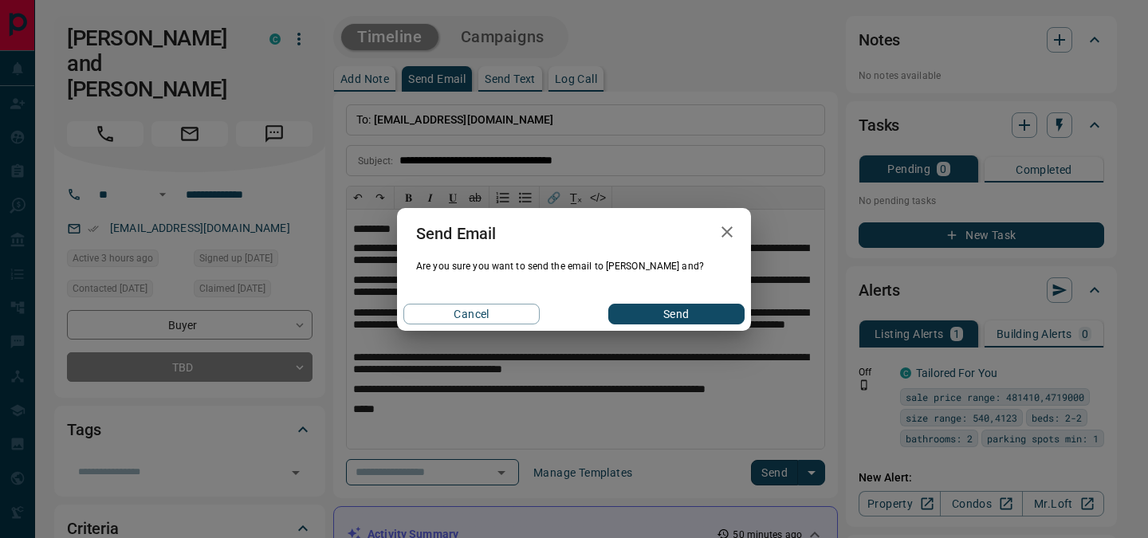
click at [673, 314] on button "Send" at bounding box center [677, 314] width 136 height 21
